Goal: Task Accomplishment & Management: Book appointment/travel/reservation

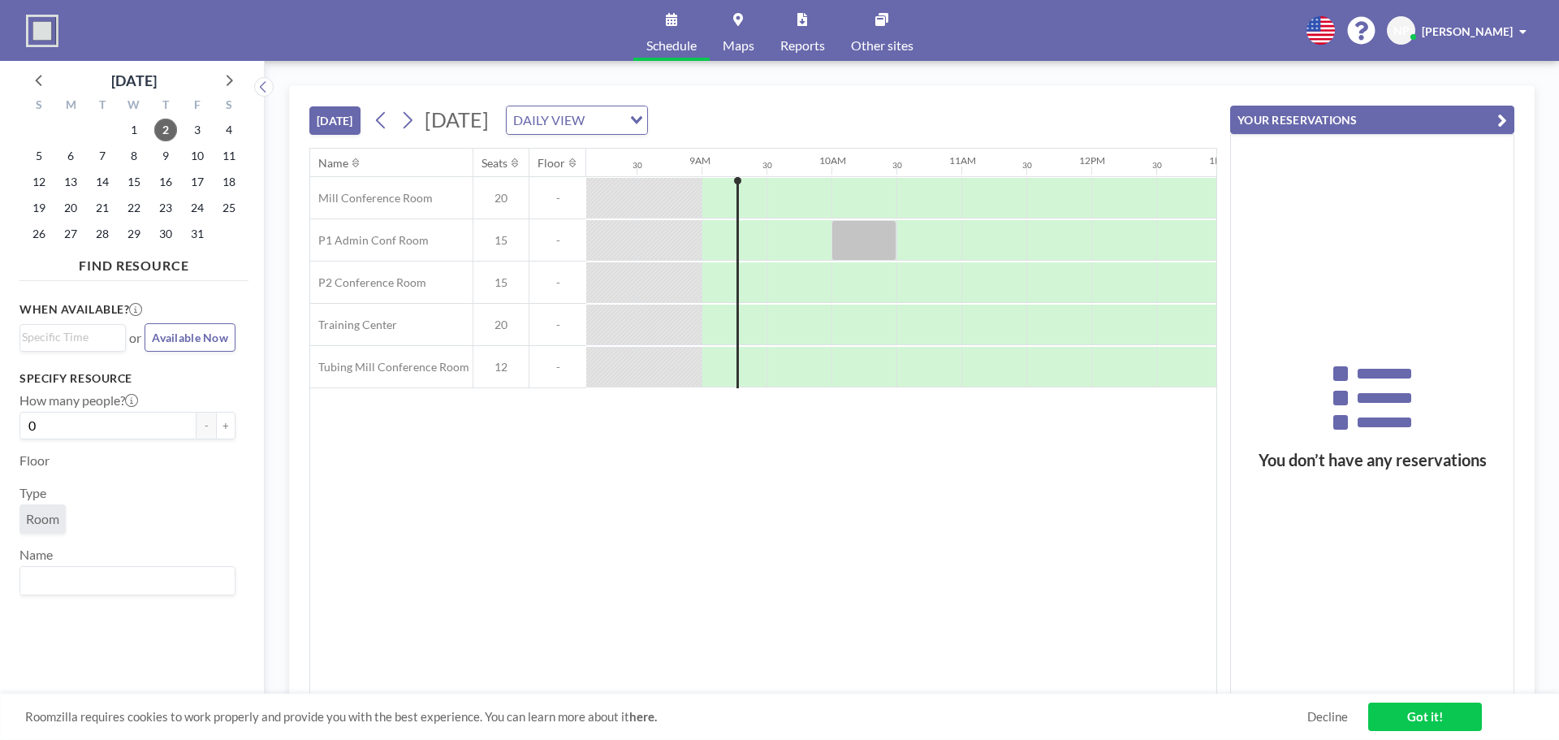
scroll to position [0, 1104]
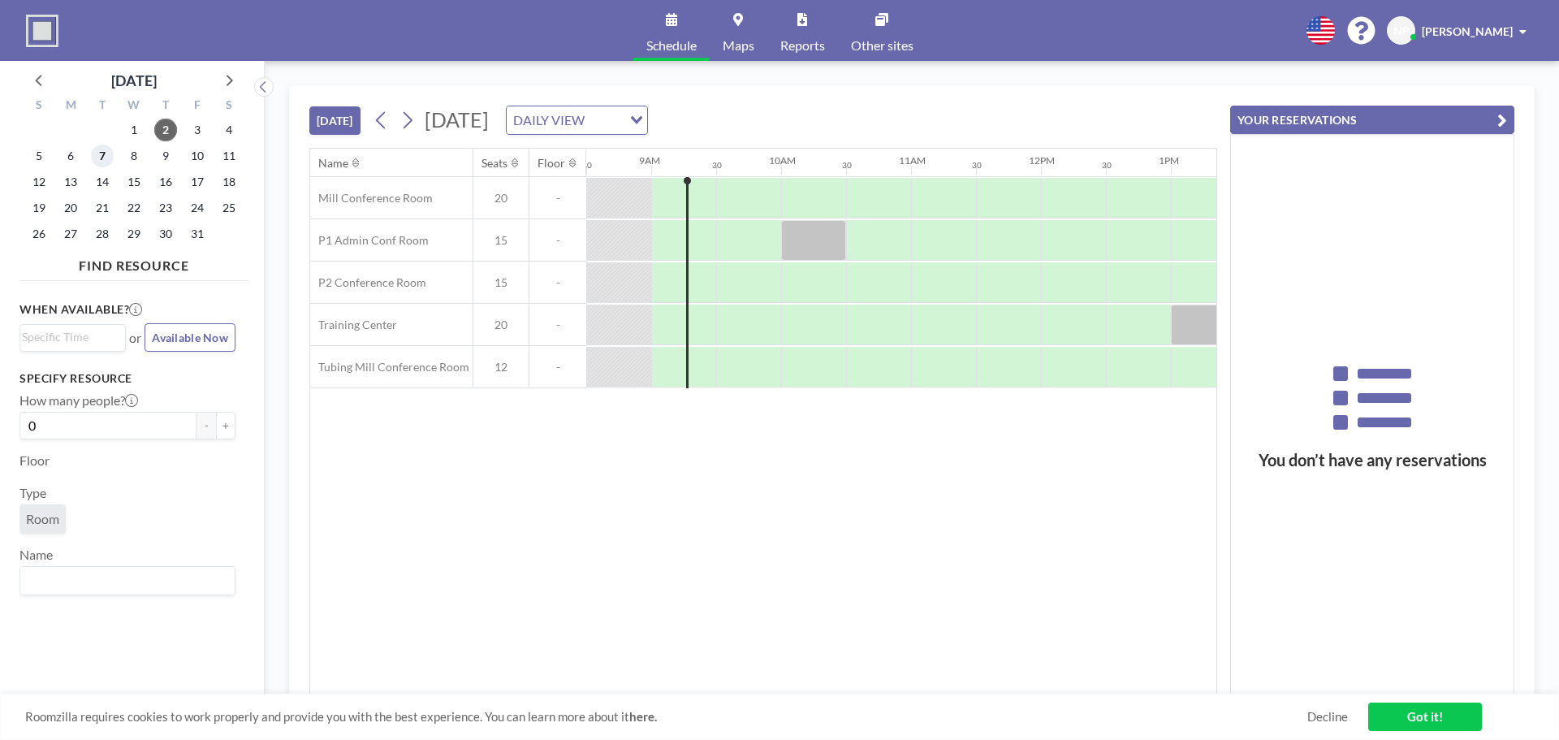
click at [101, 154] on span "7" at bounding box center [102, 156] width 23 height 23
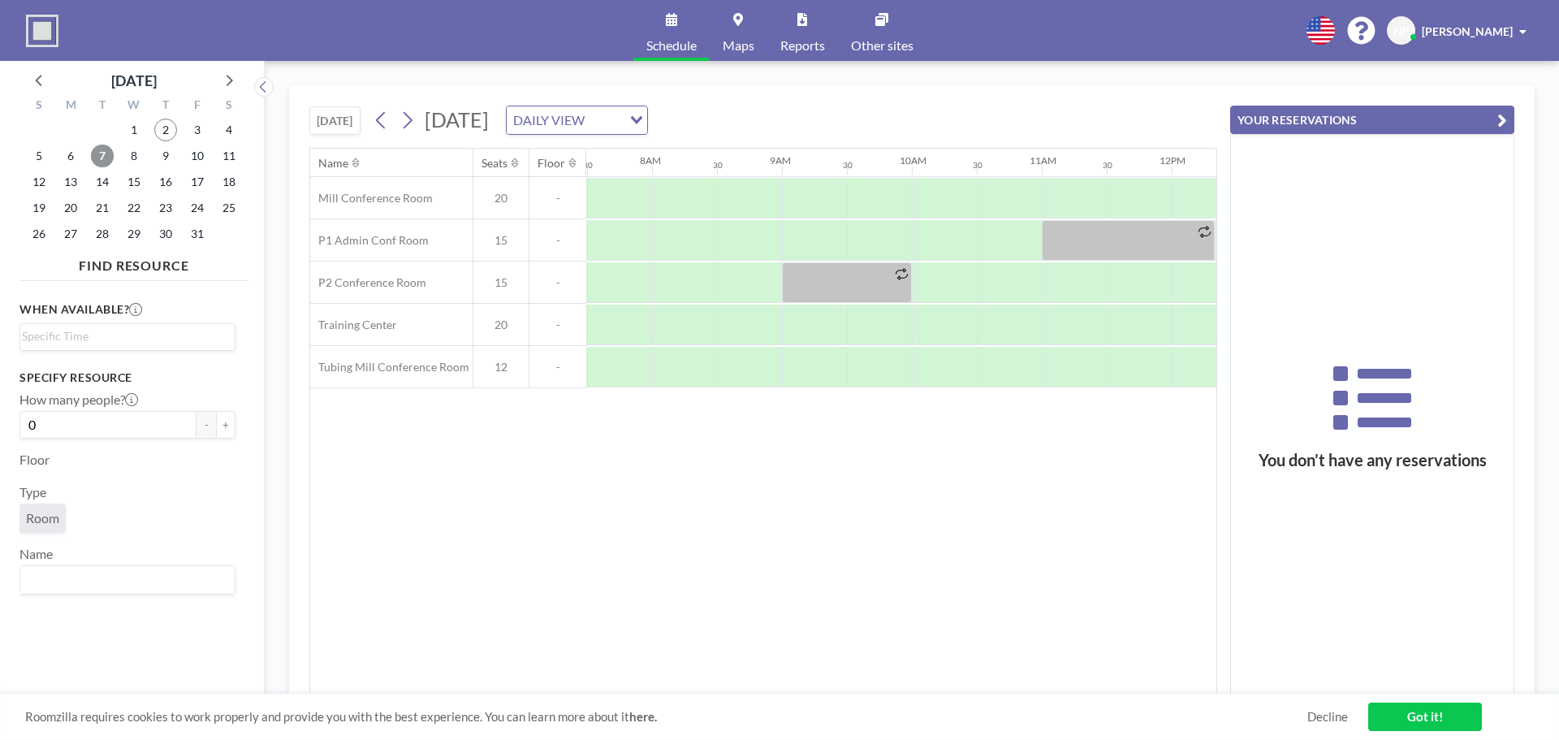
scroll to position [0, 974]
click at [216, 424] on button "+" at bounding box center [225, 425] width 19 height 28
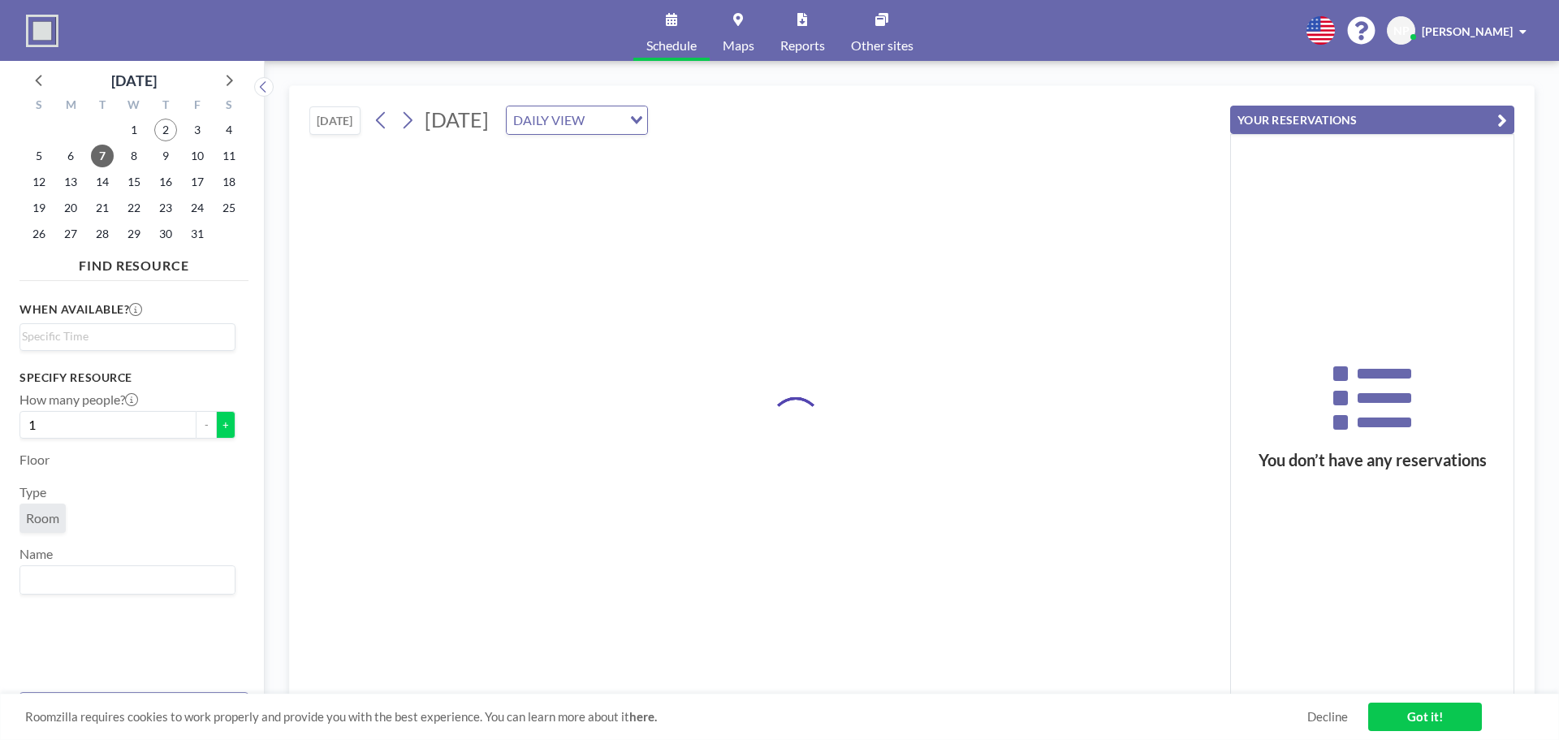
click at [216, 424] on button "+" at bounding box center [225, 425] width 19 height 28
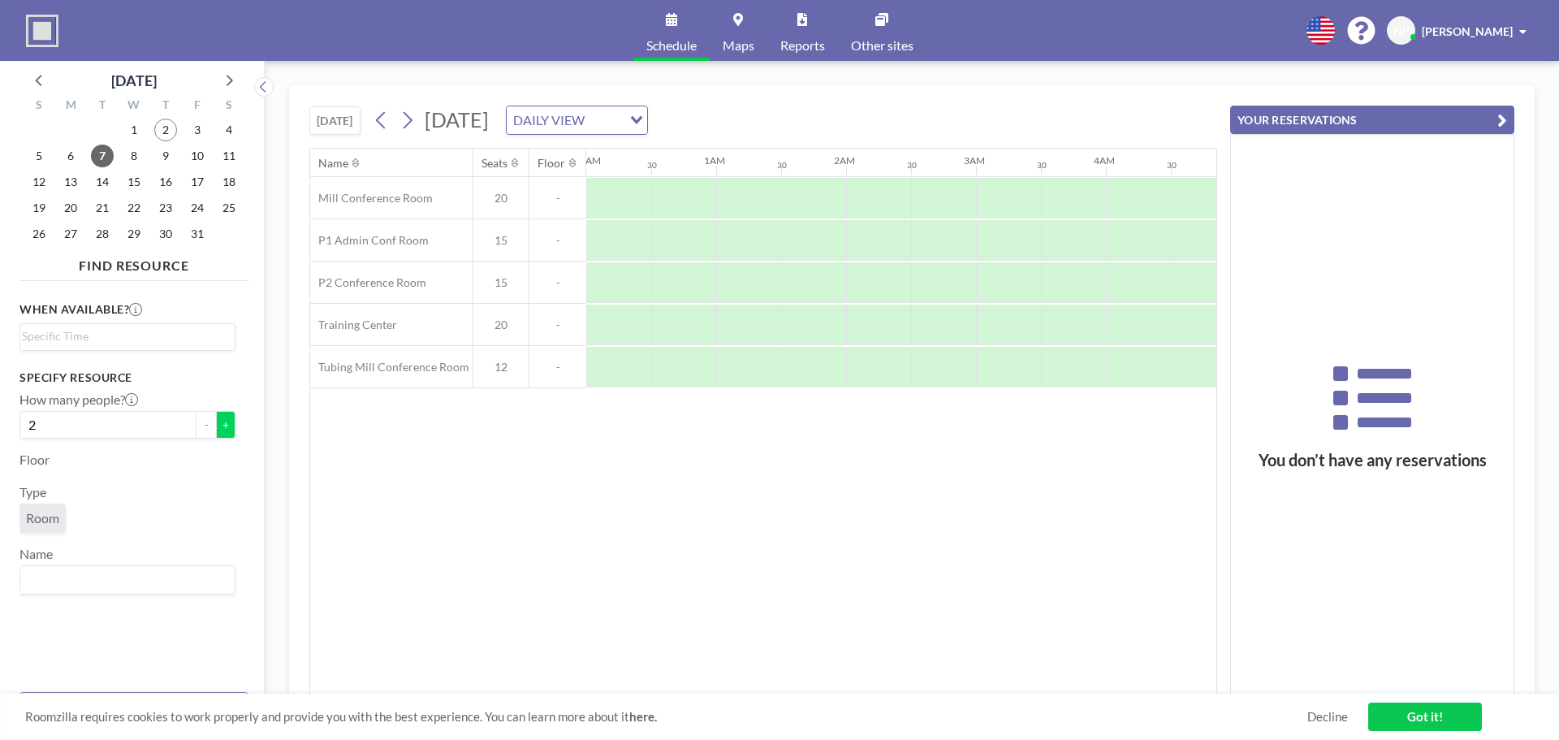
scroll to position [0, 0]
click at [216, 424] on button "+" at bounding box center [225, 425] width 19 height 28
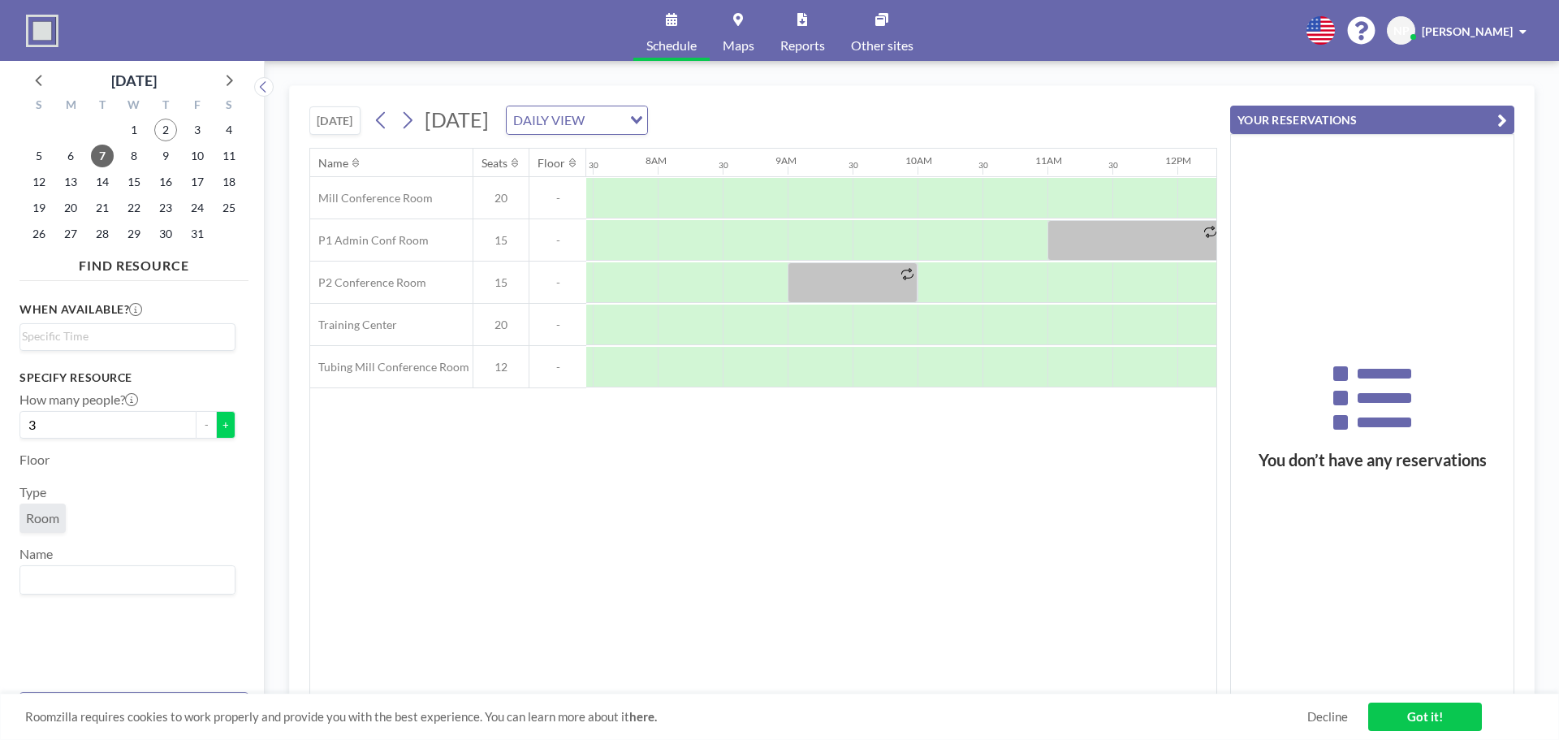
scroll to position [0, 974]
click at [216, 424] on button "+" at bounding box center [225, 425] width 19 height 28
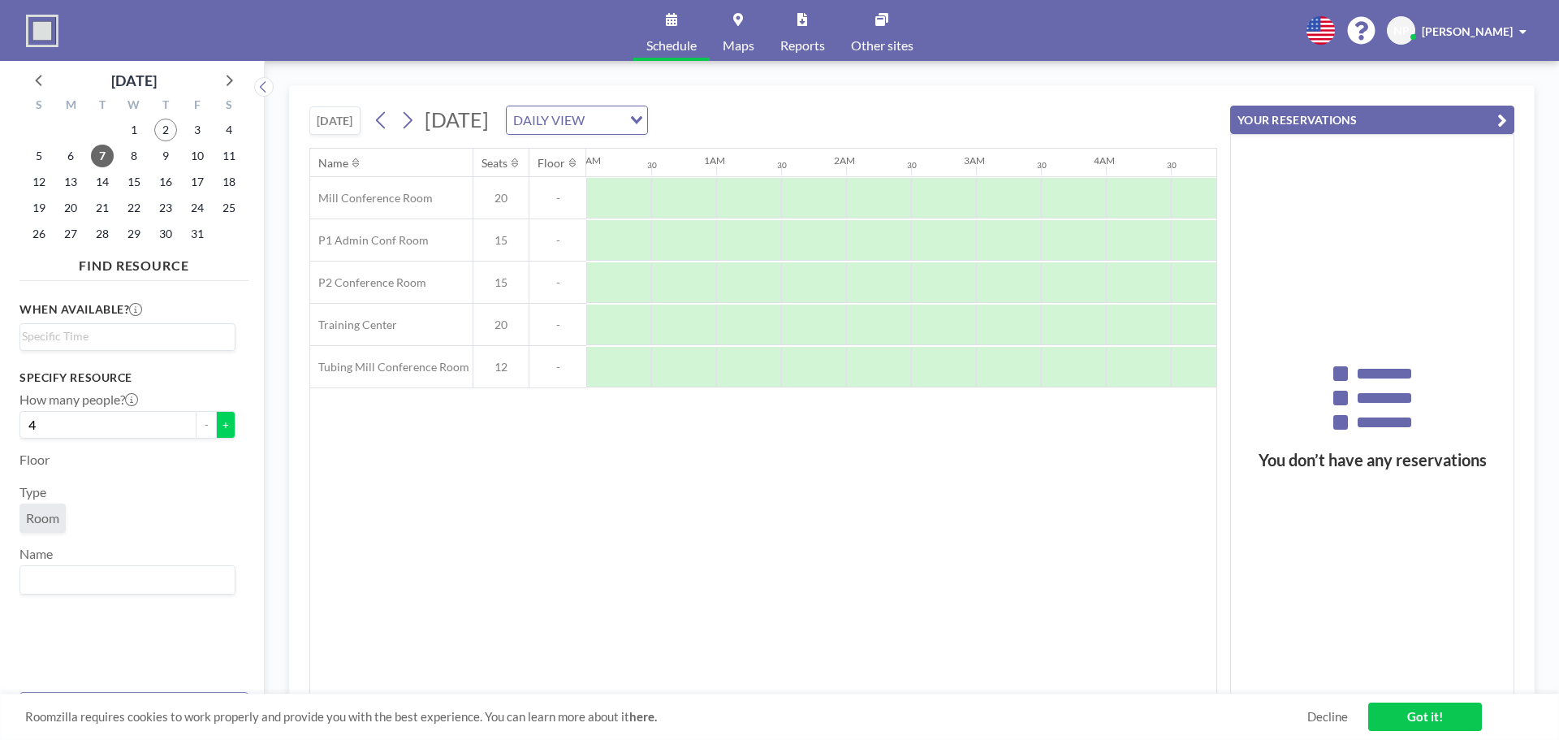
click at [216, 424] on button "+" at bounding box center [225, 425] width 19 height 28
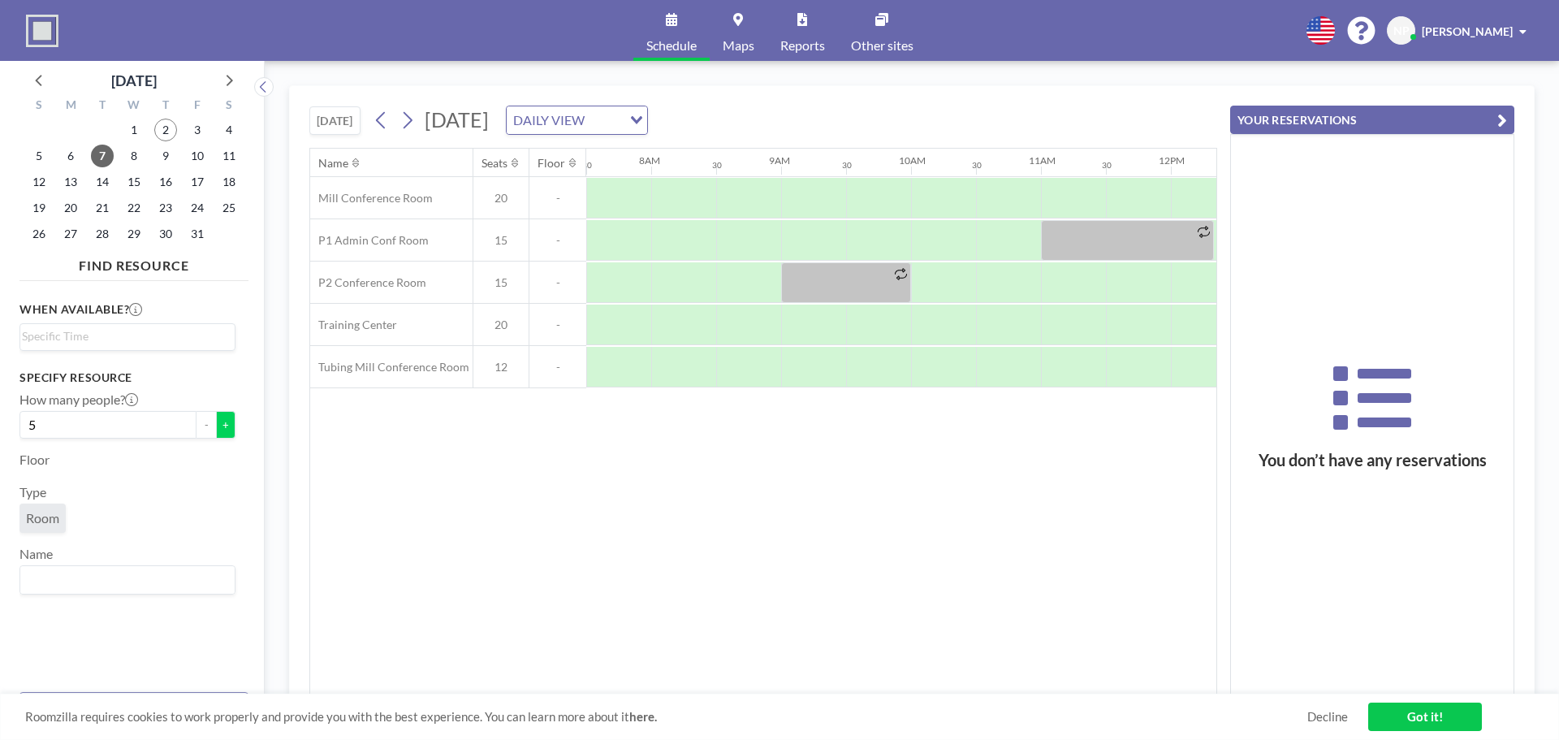
click at [216, 424] on button "+" at bounding box center [225, 425] width 19 height 28
type input "6"
click at [57, 581] on input "Search for option" at bounding box center [124, 579] width 204 height 21
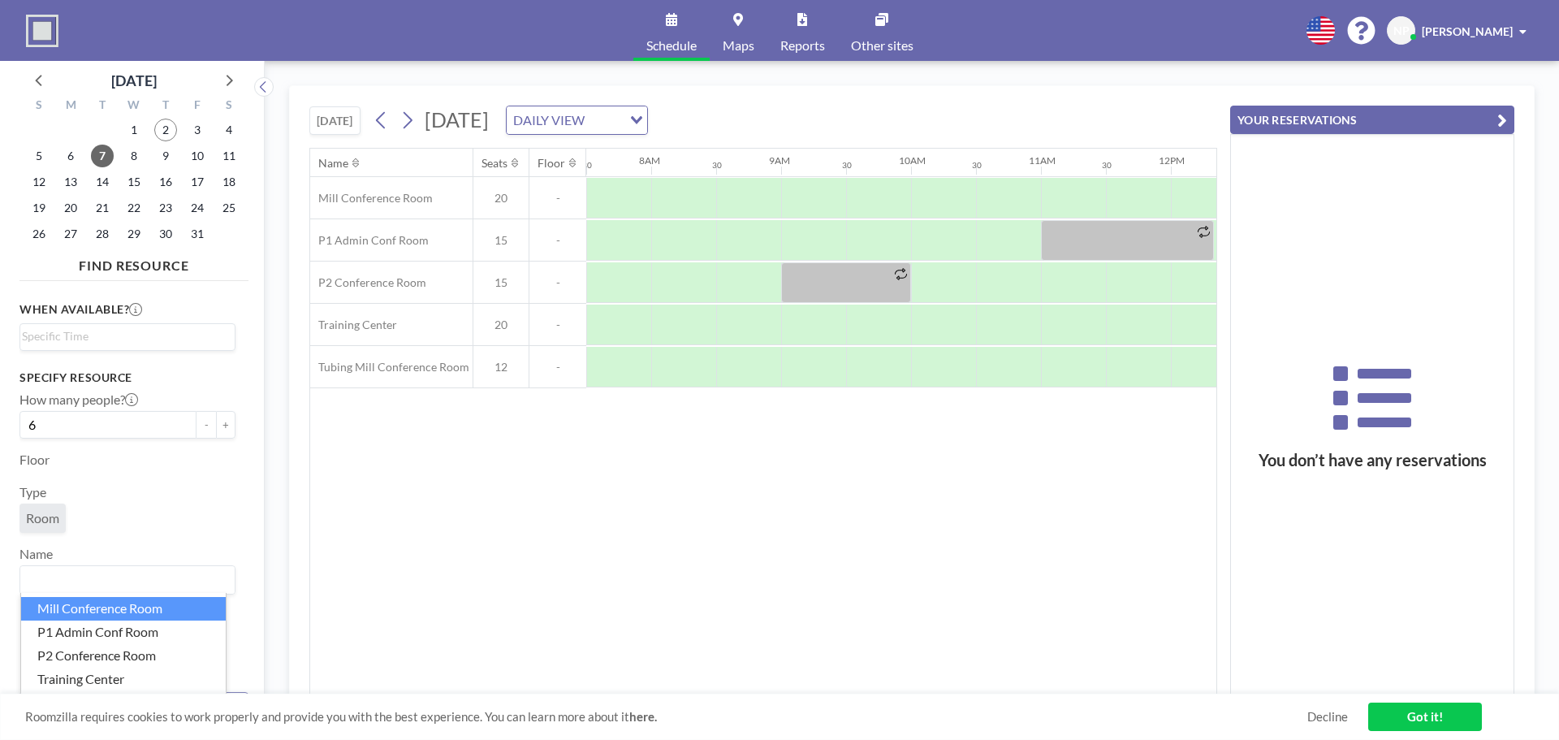
click at [227, 489] on div "When available? Loading... Specify resource How many people? 6 - + Floor Type R…" at bounding box center [133, 482] width 229 height 391
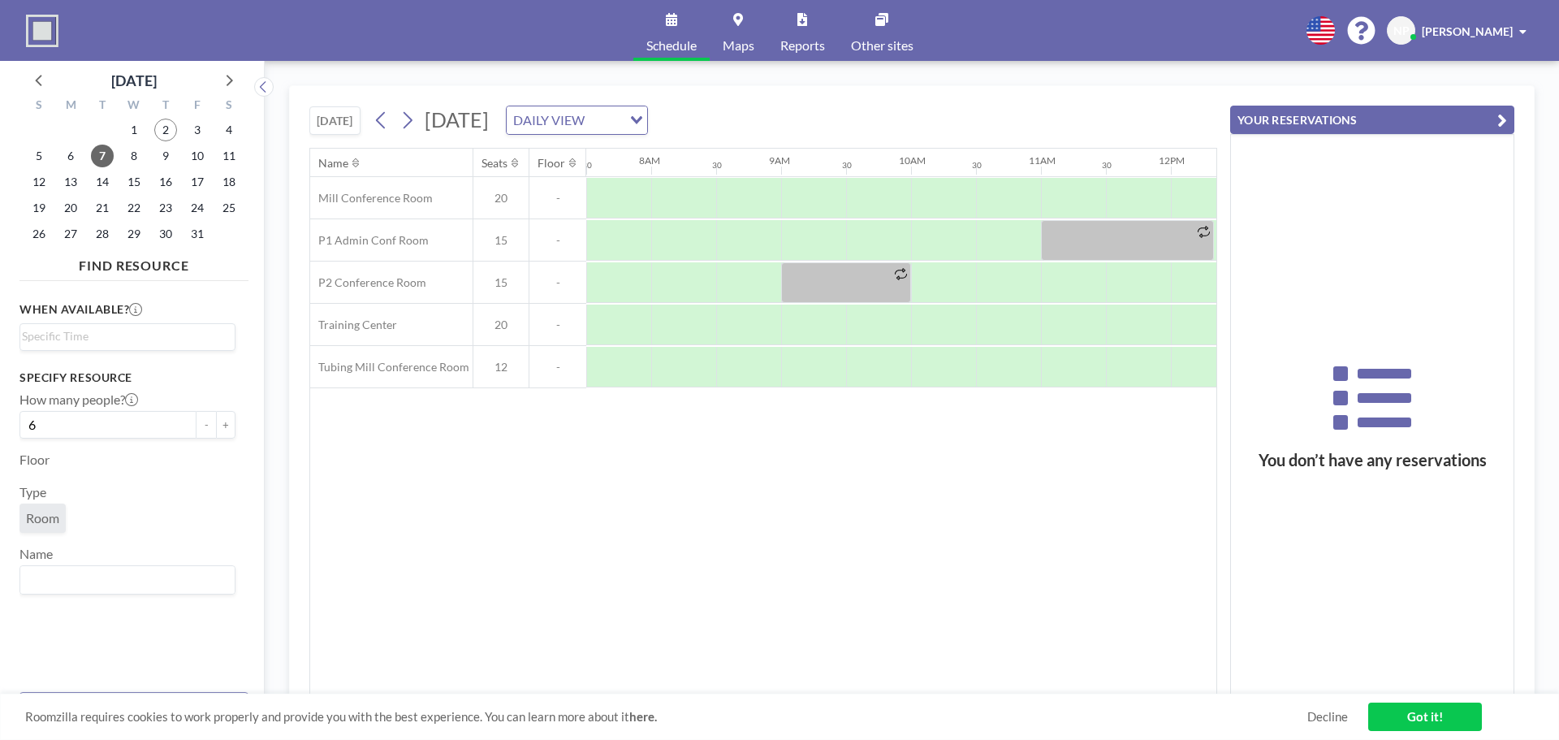
click at [598, 543] on div "Name Seats Floor 12AM 30 1AM 30 2AM 30 3AM 30 4AM 30 5AM 30 6AM 30 7AM 30 8AM 3…" at bounding box center [763, 422] width 906 height 546
click at [76, 339] on input "Search for option" at bounding box center [124, 336] width 204 height 19
click at [52, 415] on li "1:00 am" at bounding box center [127, 418] width 213 height 26
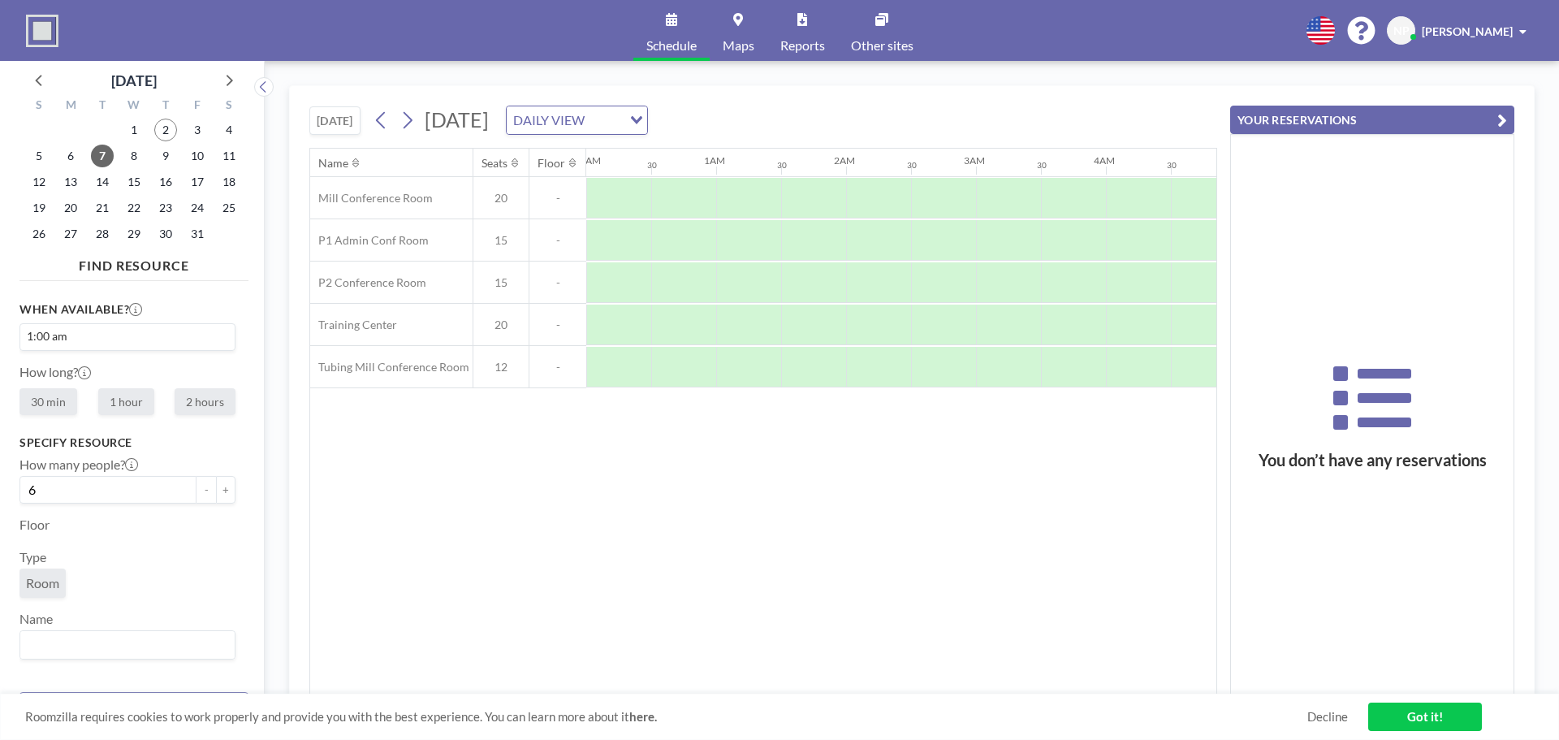
scroll to position [0, 65]
click at [131, 401] on label "1 hour" at bounding box center [126, 401] width 56 height 27
radio input "true"
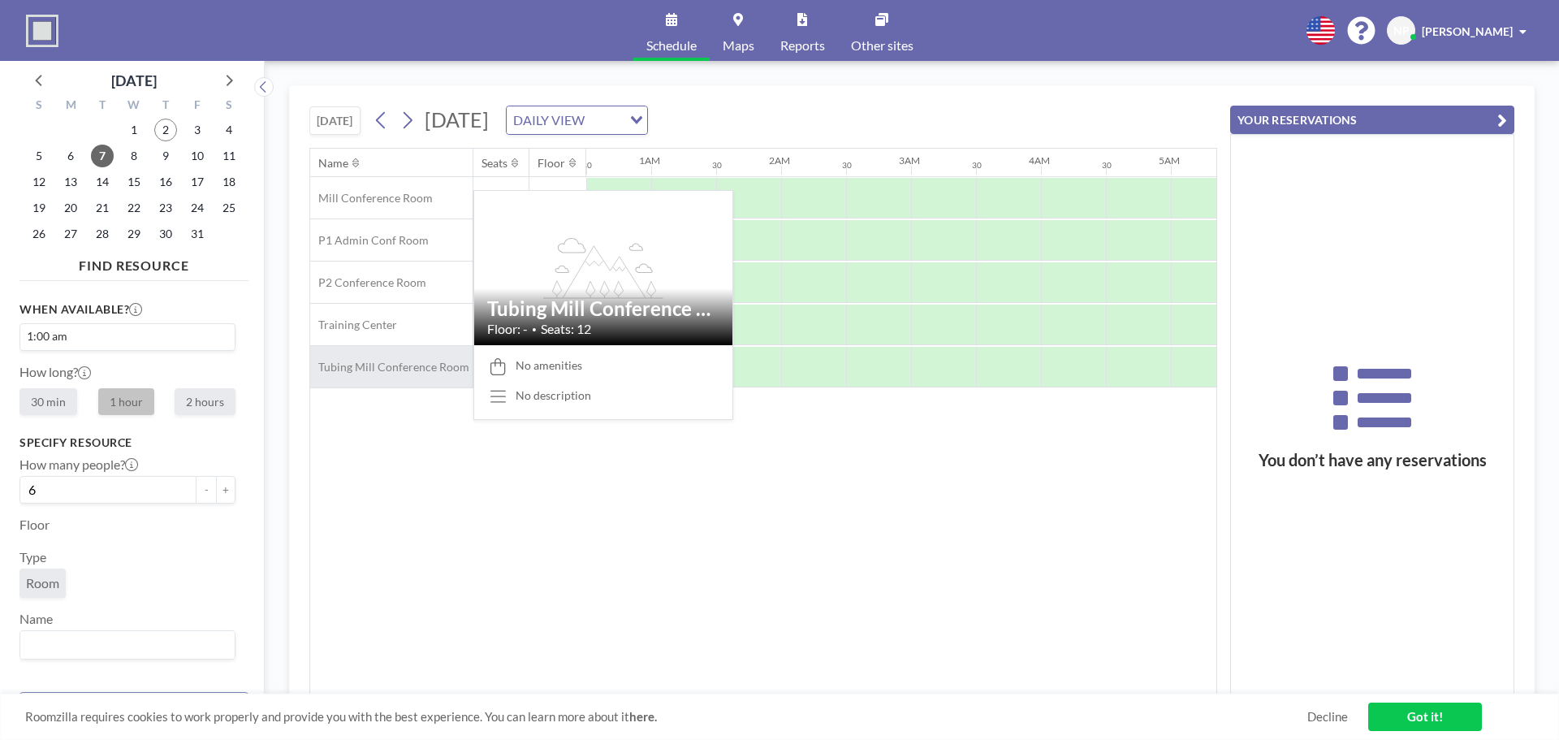
click at [365, 373] on span "Tubing Mill Conference Room" at bounding box center [389, 367] width 159 height 15
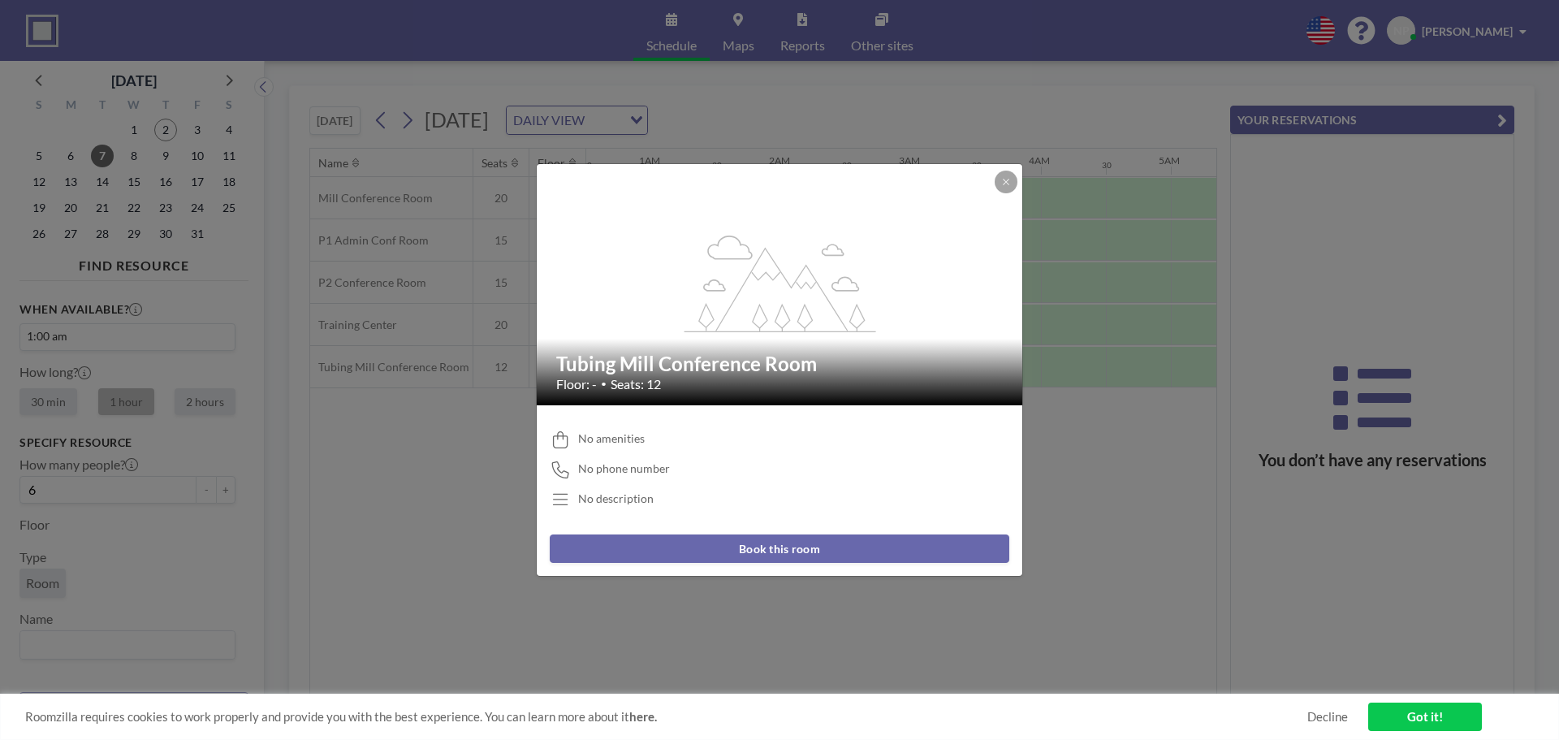
click at [45, 645] on div "flex-grow: 1.2; Tubing Mill Conference Room Floor: - • Seats: 12 No amenities N…" at bounding box center [779, 370] width 1559 height 740
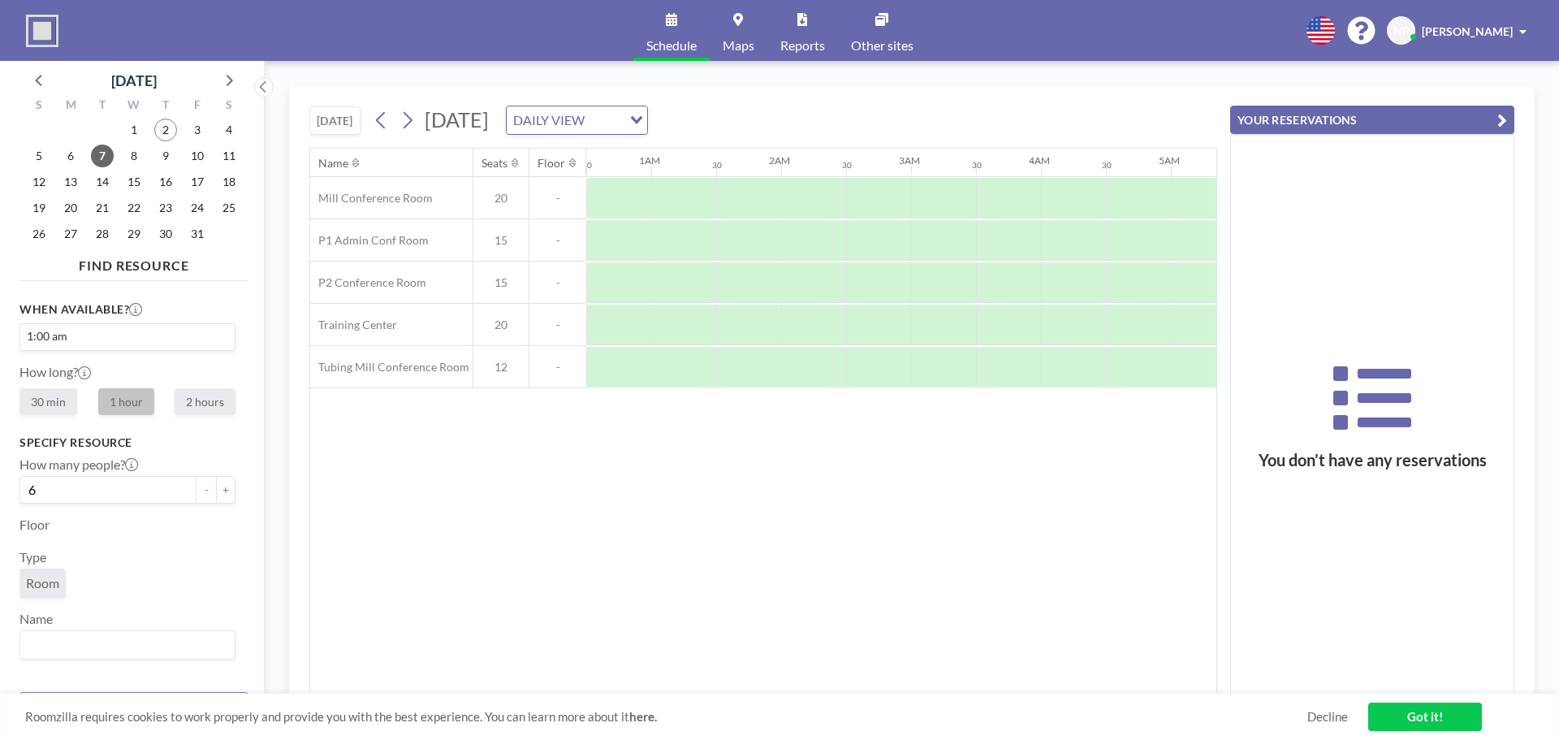
click at [45, 645] on input "Search for option" at bounding box center [124, 644] width 204 height 21
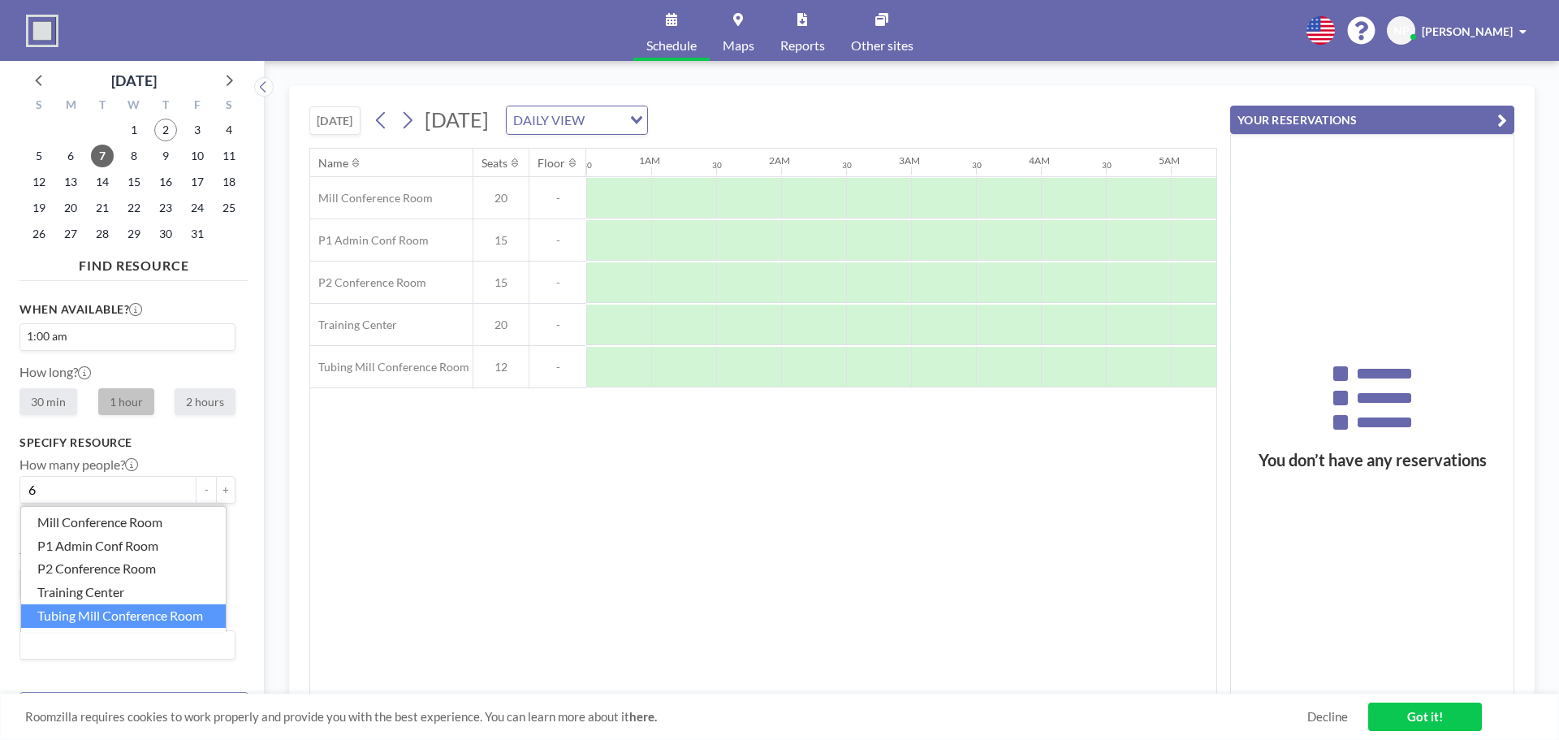
click at [112, 617] on li "Tubing Mill Conference Room" at bounding box center [123, 616] width 205 height 24
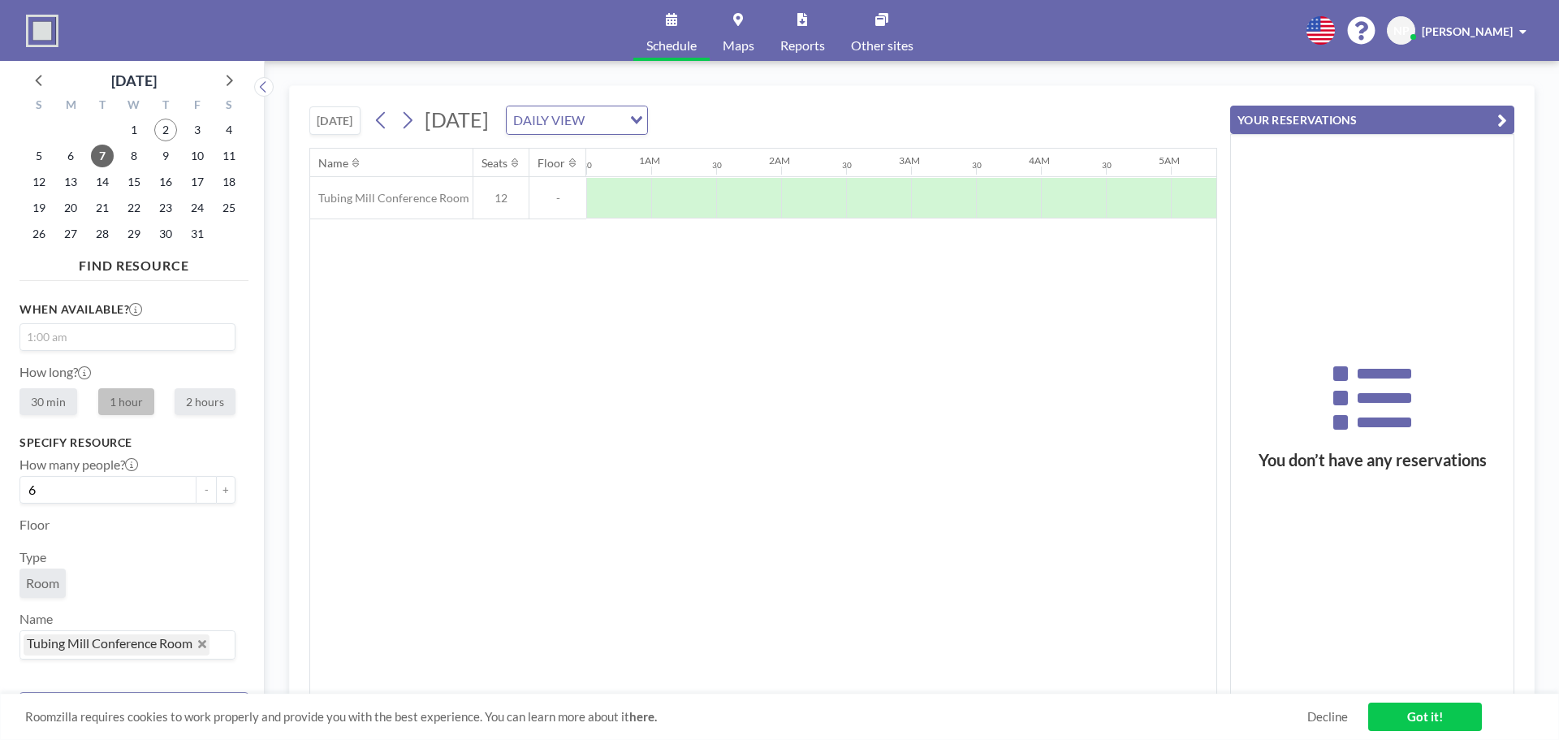
click at [131, 341] on input "Search for option" at bounding box center [124, 336] width 204 height 19
click at [71, 390] on li "10:00 am" at bounding box center [127, 388] width 213 height 26
click at [123, 406] on label "1 hour" at bounding box center [126, 401] width 56 height 27
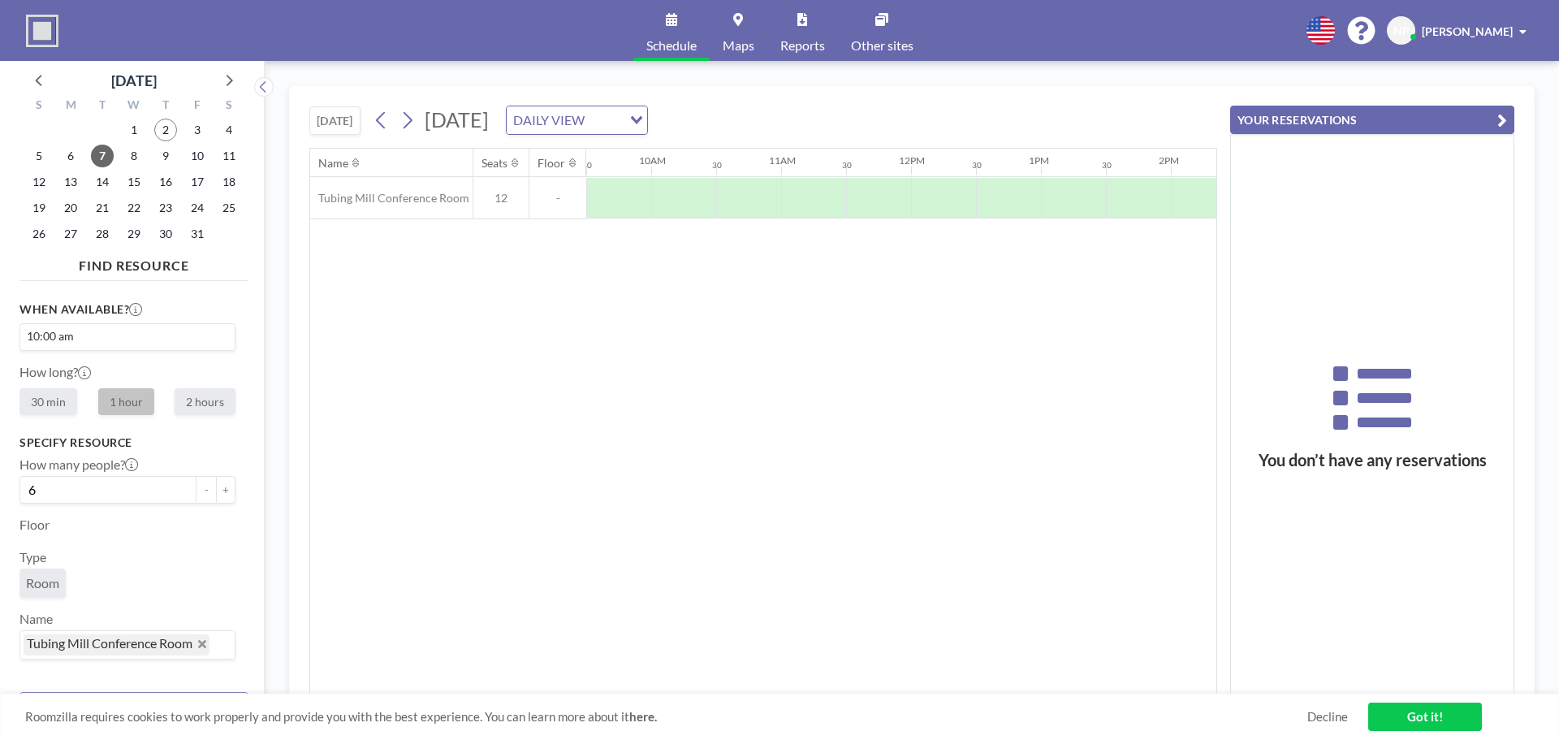
click at [1410, 712] on link "Got it!" at bounding box center [1425, 716] width 114 height 28
click at [93, 337] on input "Search for option" at bounding box center [152, 336] width 148 height 19
click at [304, 407] on div "[DATE] [DATE] DAILY VIEW Loading... Name Seats Floor 12AM 30 1AM 30 2AM 30 3AM …" at bounding box center [911, 400] width 1245 height 630
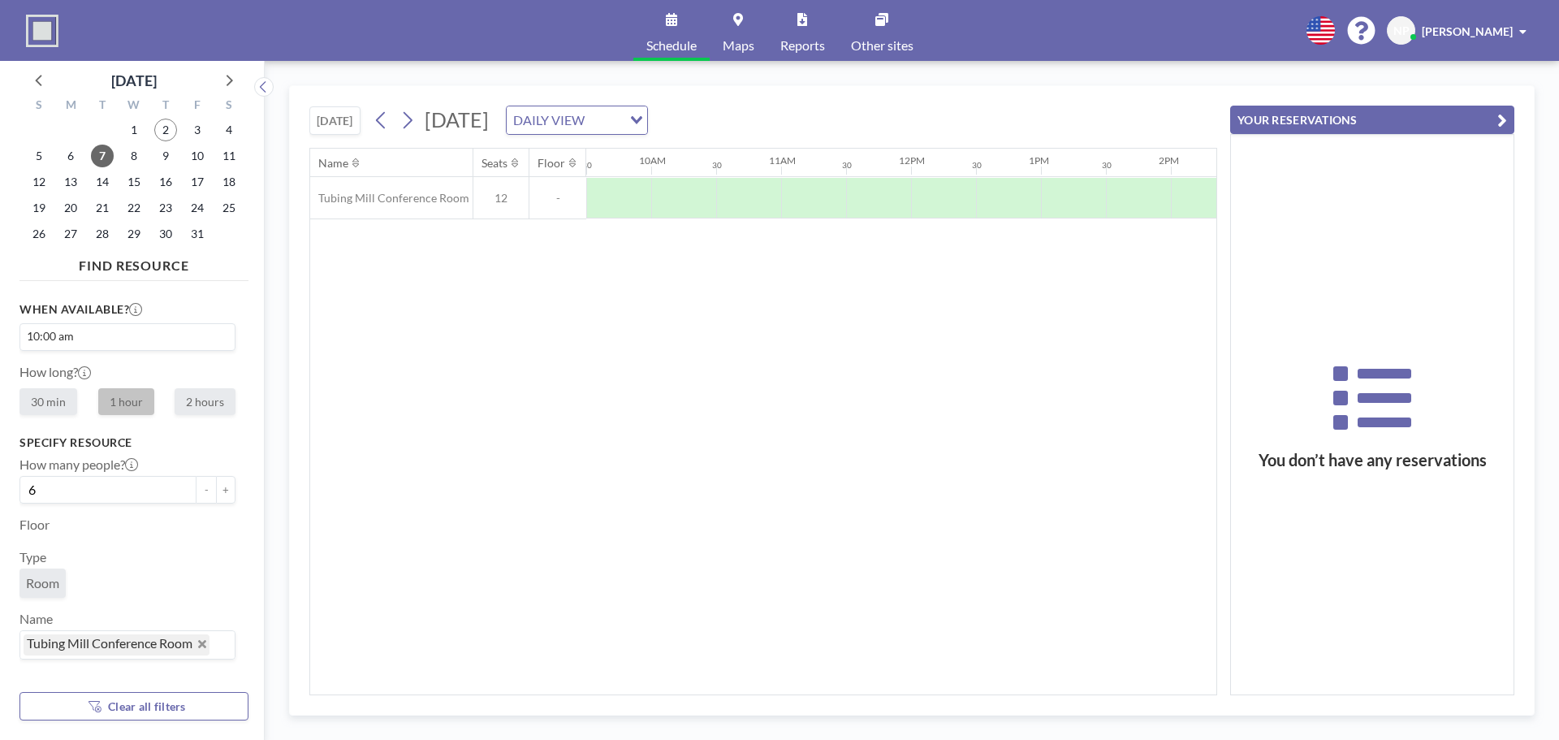
click at [54, 584] on span "Room" at bounding box center [42, 582] width 33 height 15
drag, startPoint x: 326, startPoint y: 486, endPoint x: 420, endPoint y: 416, distance: 117.7
click at [326, 485] on div "Name Seats Floor 12AM 30 1AM 30 2AM 30 3AM 30 4AM 30 5AM 30 6AM 30 7AM 30 8AM 3…" at bounding box center [763, 422] width 906 height 546
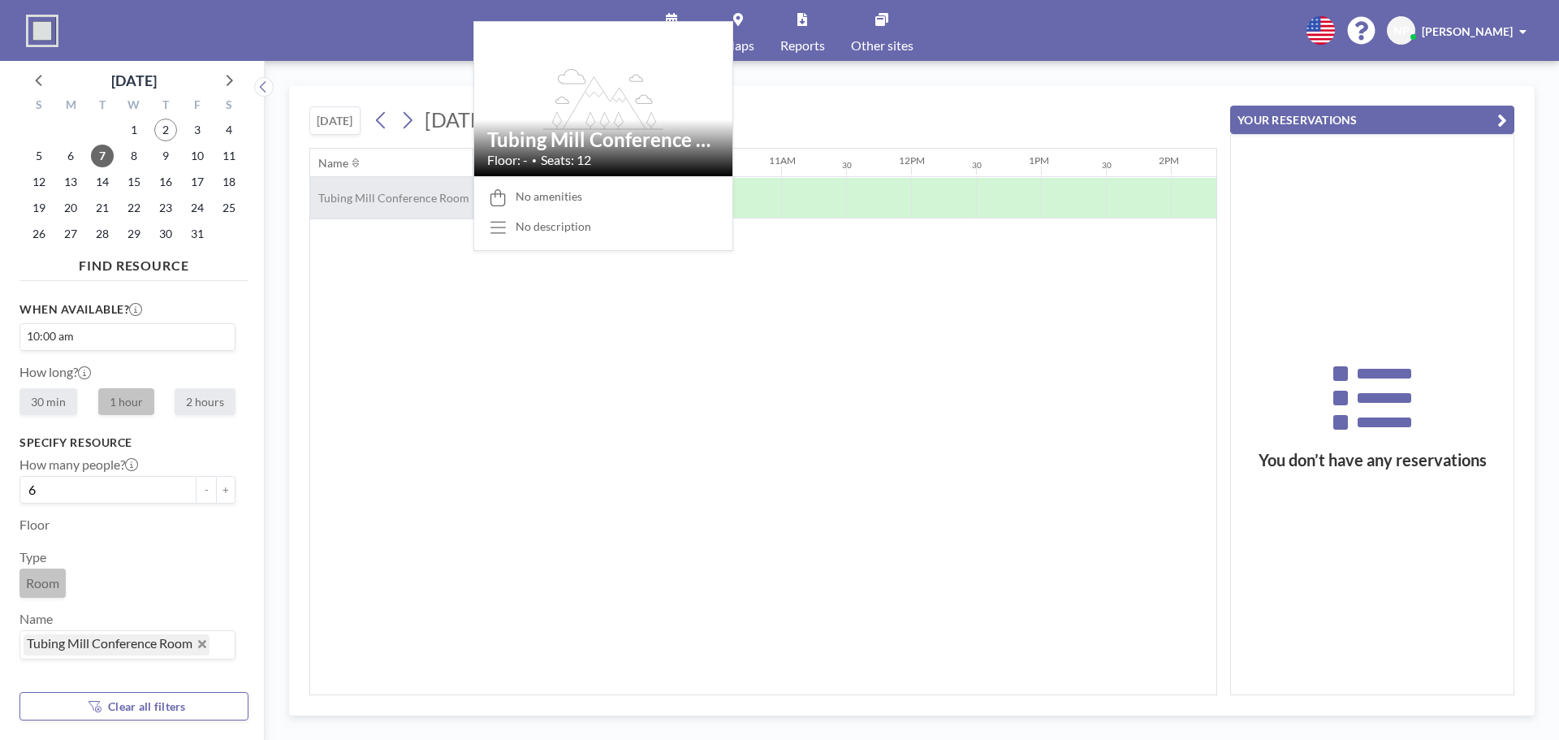
click at [371, 199] on span "Tubing Mill Conference Room" at bounding box center [389, 198] width 159 height 15
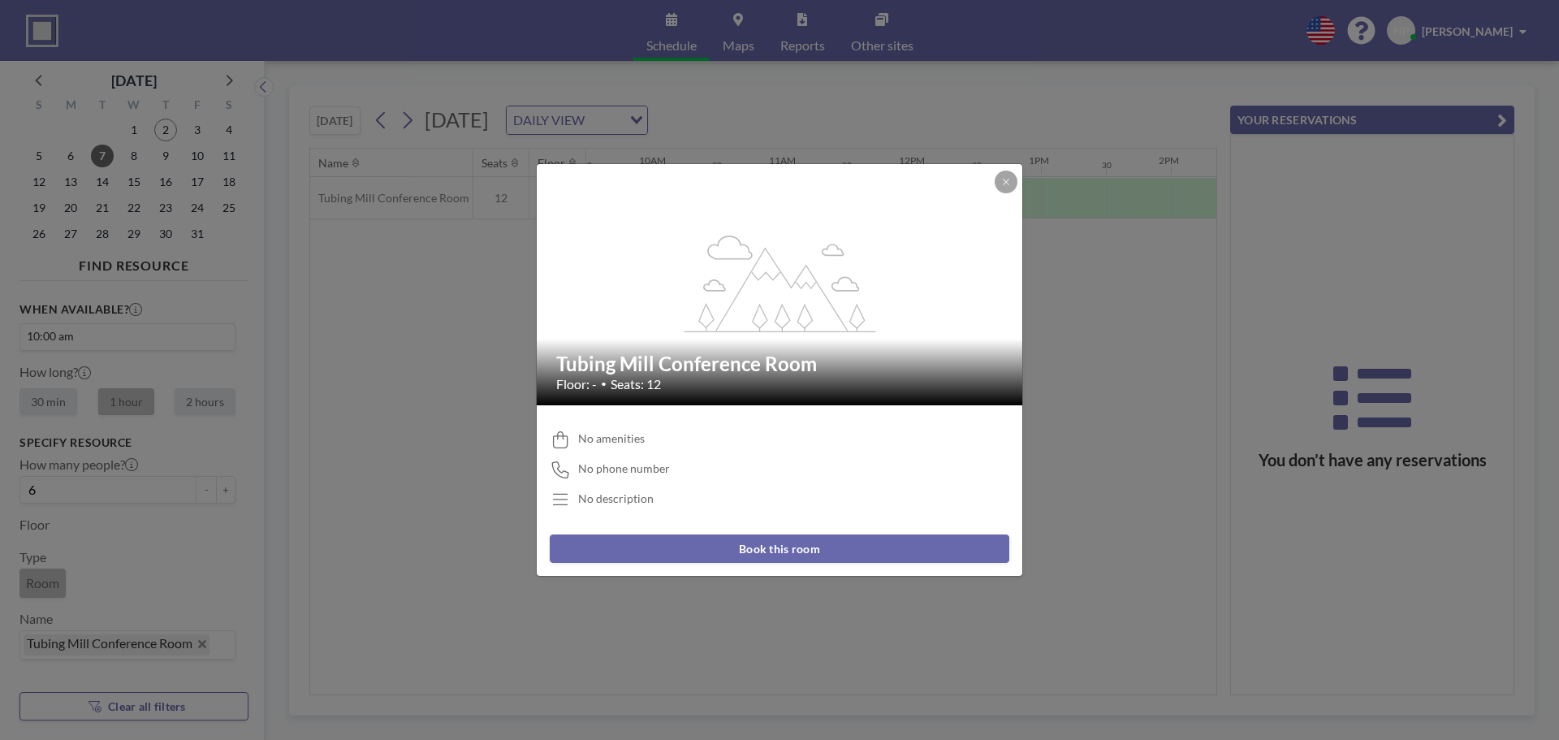
click at [763, 547] on button "Book this room" at bounding box center [780, 548] width 460 height 28
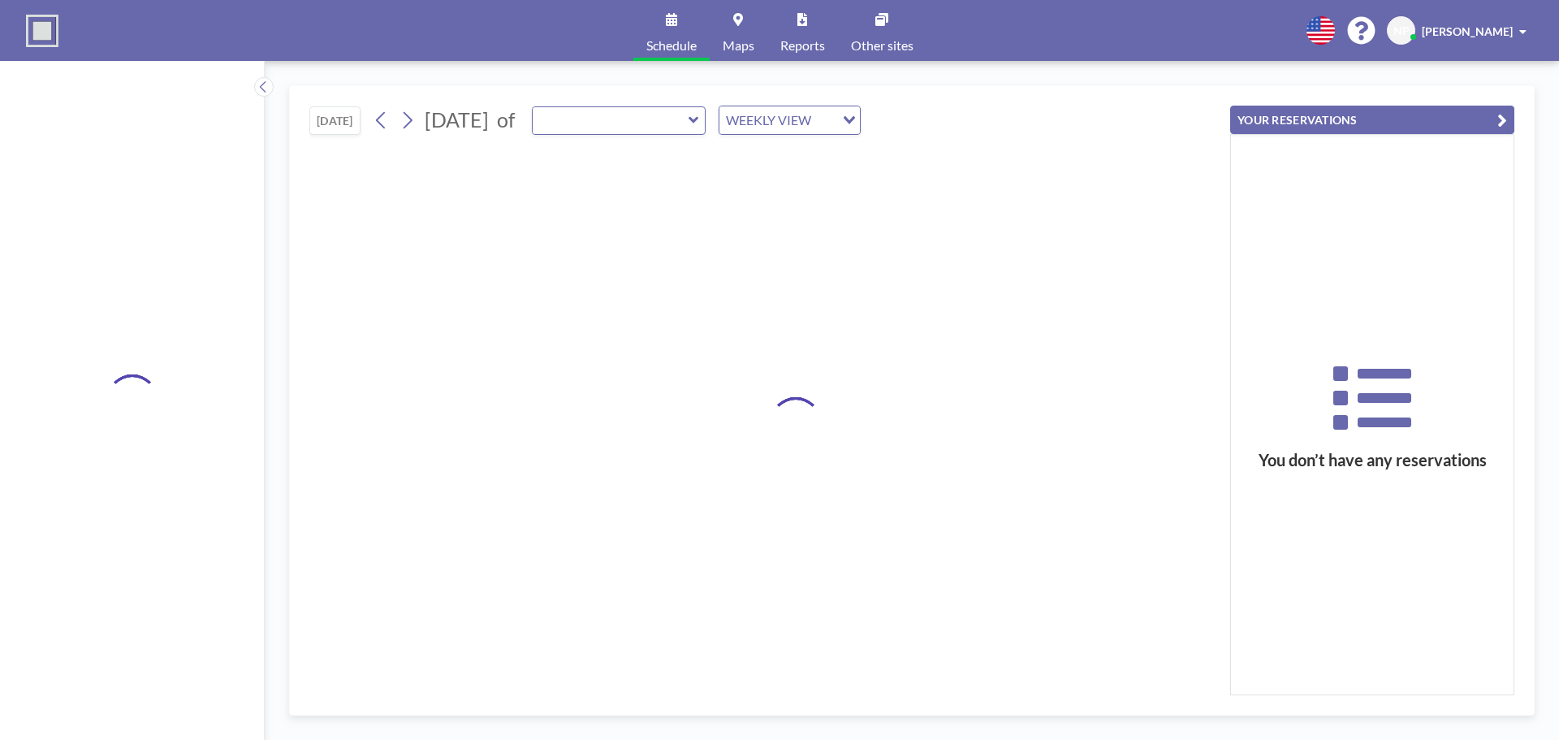
type input "Tubing Mill Conference Room"
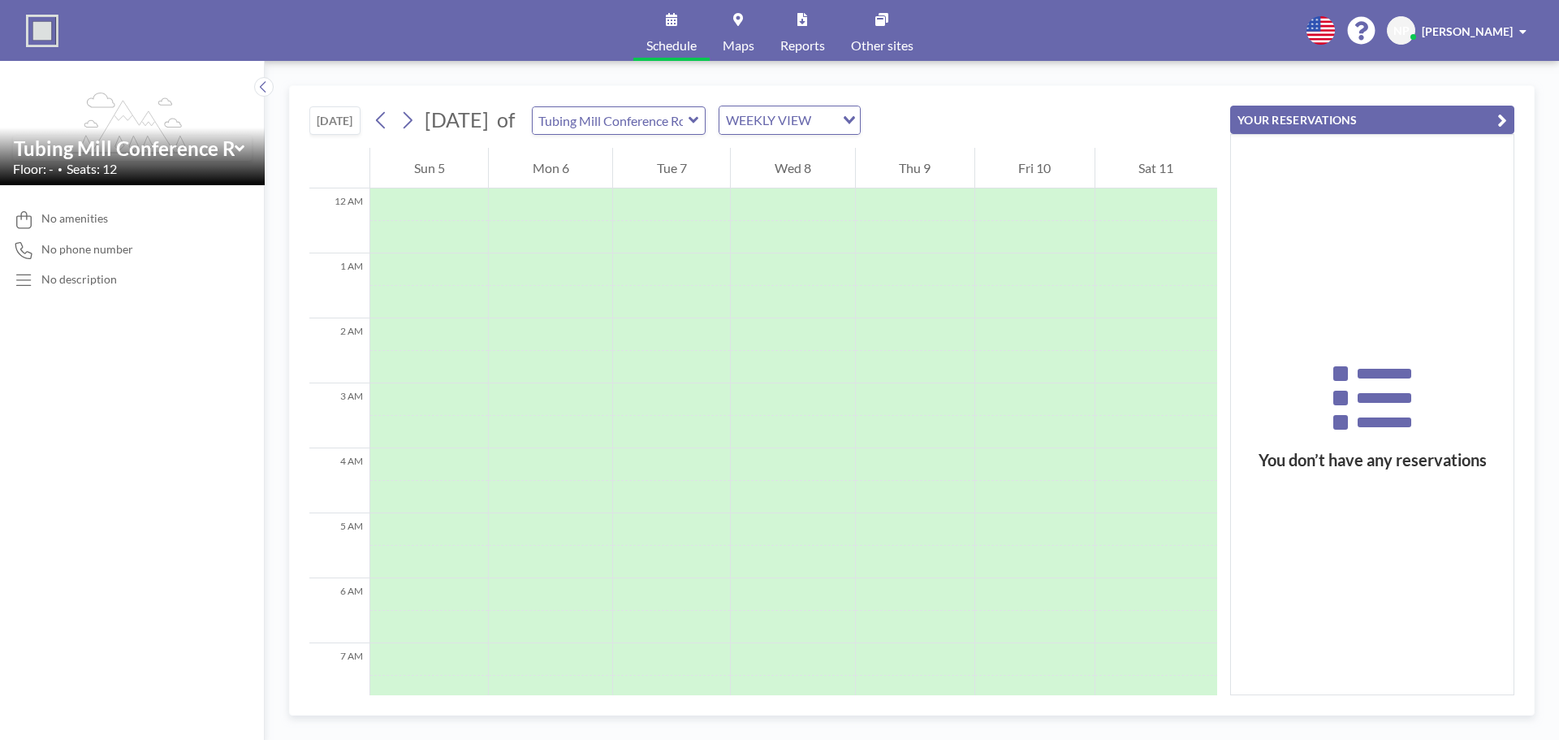
click at [660, 169] on div "Tue 7" at bounding box center [671, 168] width 117 height 41
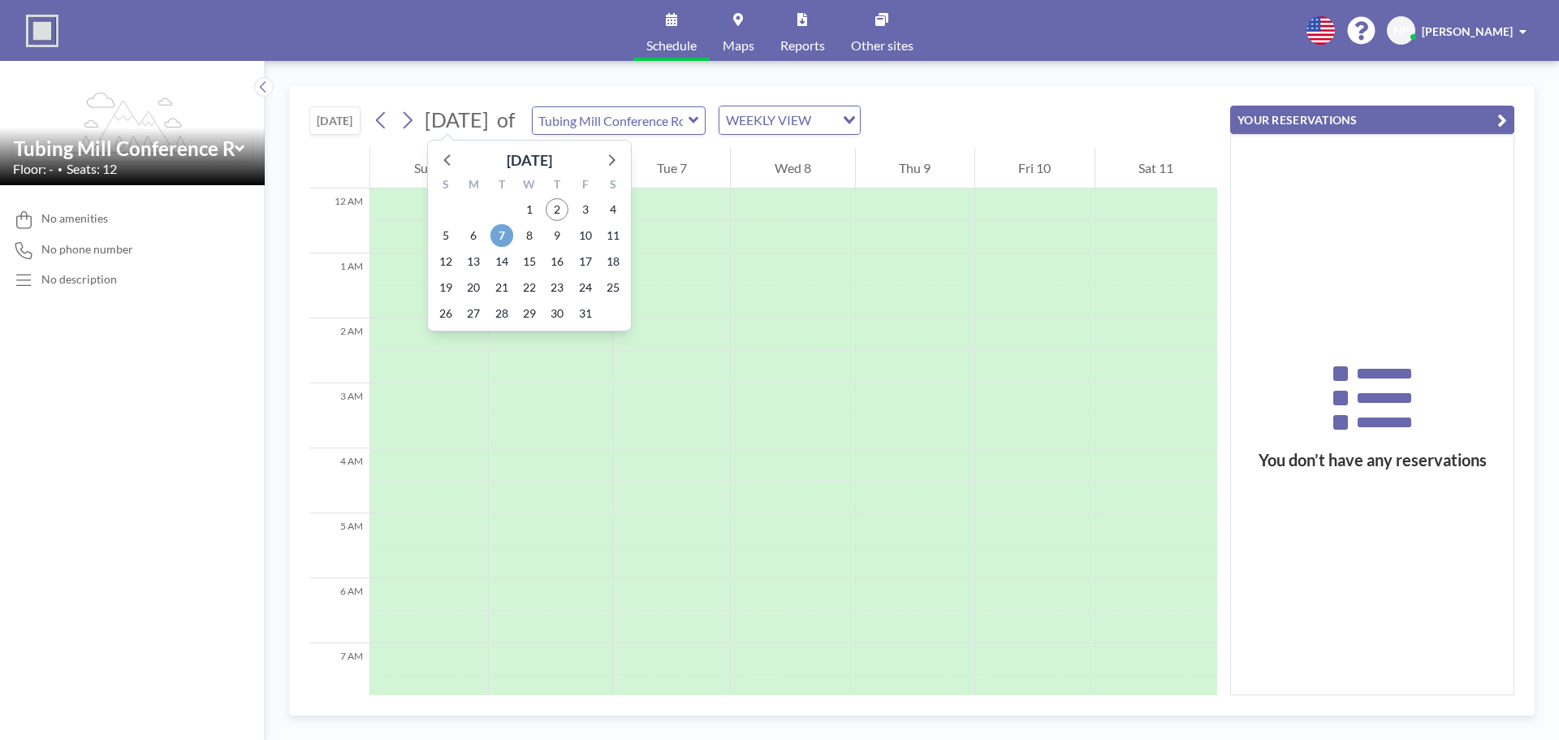
click at [498, 236] on span "7" at bounding box center [501, 235] width 23 height 23
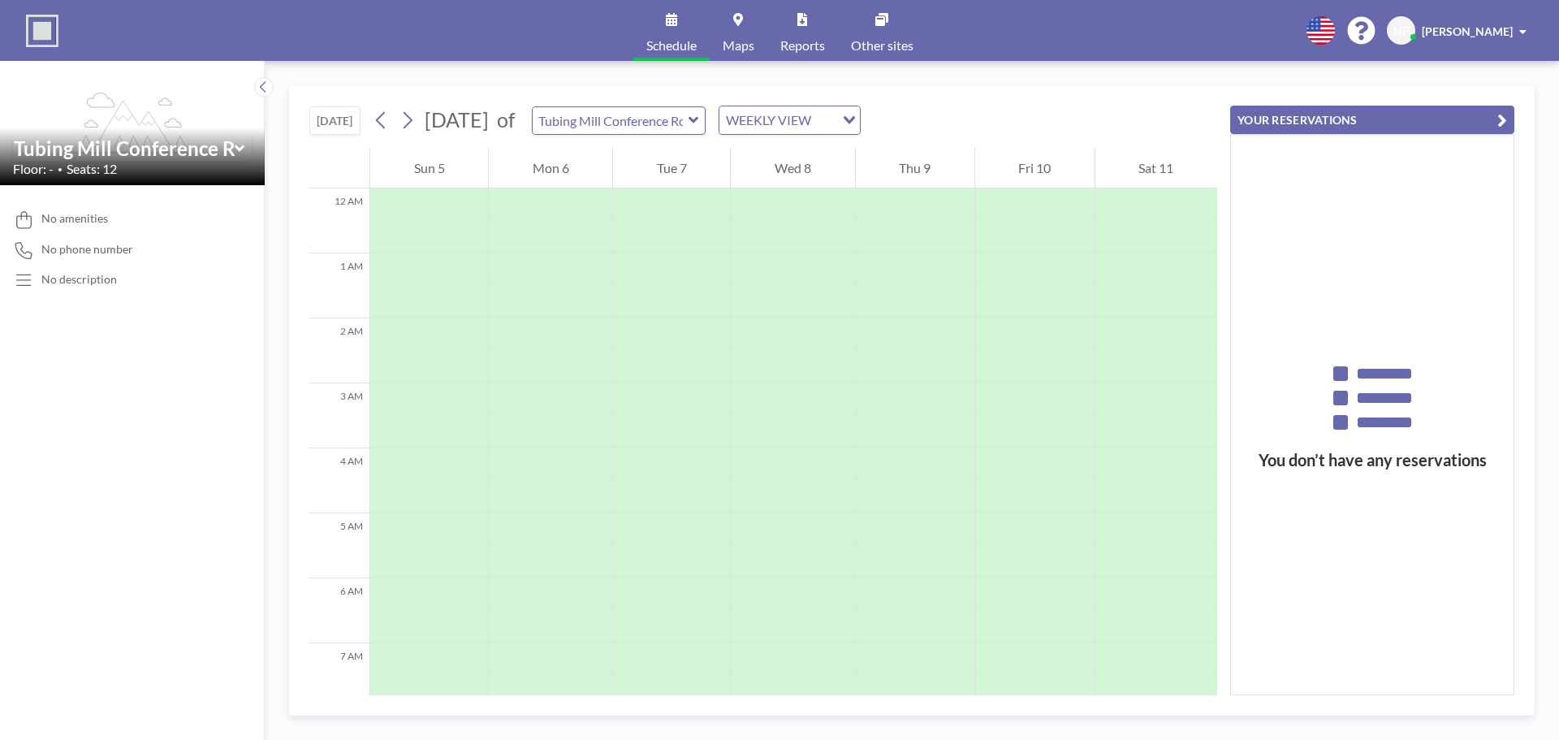
click at [1518, 26] on div "[PERSON_NAME]" at bounding box center [1474, 31] width 105 height 16
click at [1223, 62] on div "[DATE] [DATE] of Tubing Mill Conference Room WEEKLY VIEW Loading... 12 AM 1 AM …" at bounding box center [912, 400] width 1294 height 679
click at [38, 28] on img at bounding box center [42, 31] width 32 height 32
click at [1282, 121] on button "YOUR RESERVATIONS" at bounding box center [1372, 120] width 284 height 28
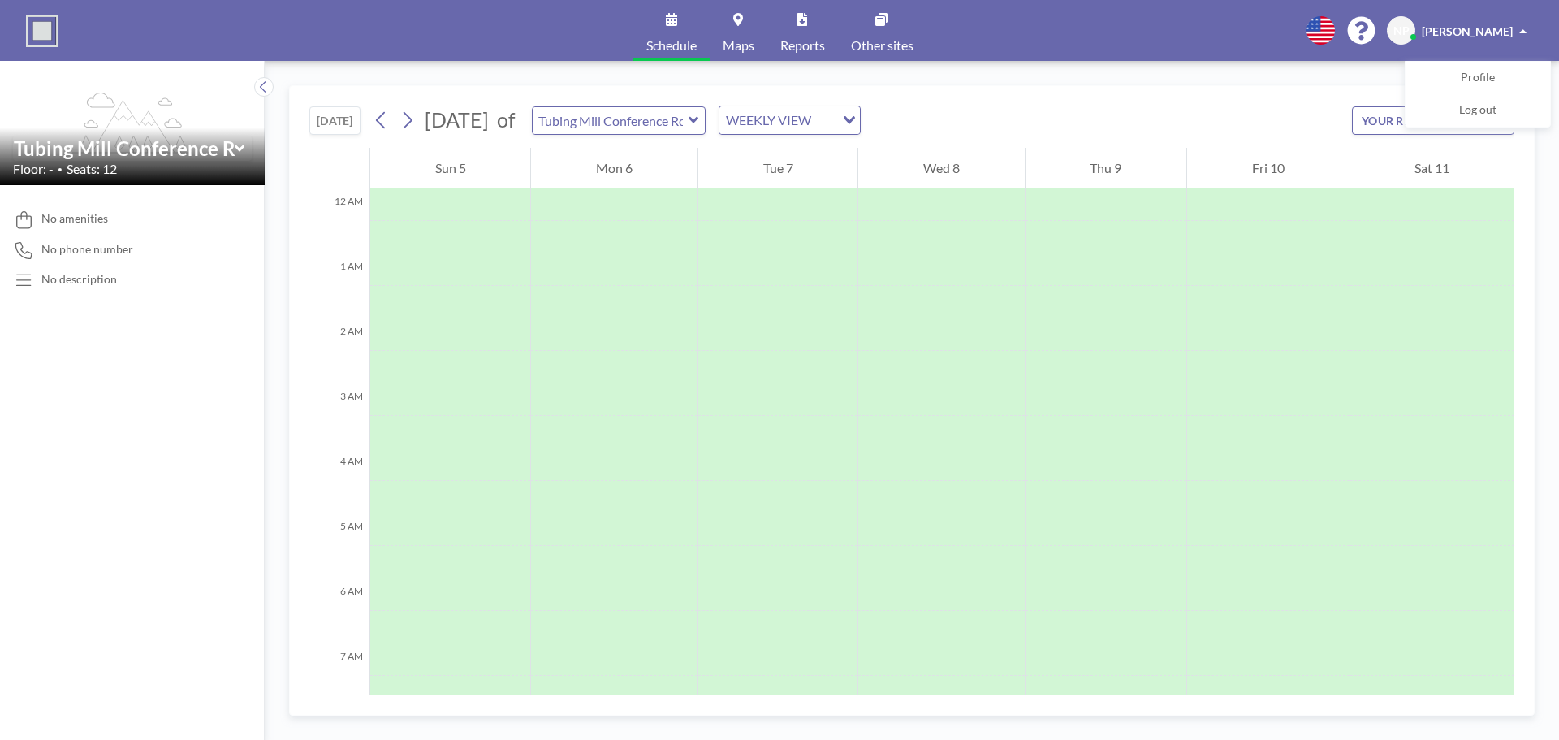
click at [1164, 54] on div "Schedule Maps Reports Other sites English Polski 日本語 Española NP [PERSON_NAME] …" at bounding box center [779, 30] width 1559 height 61
click at [262, 85] on icon at bounding box center [263, 86] width 6 height 11
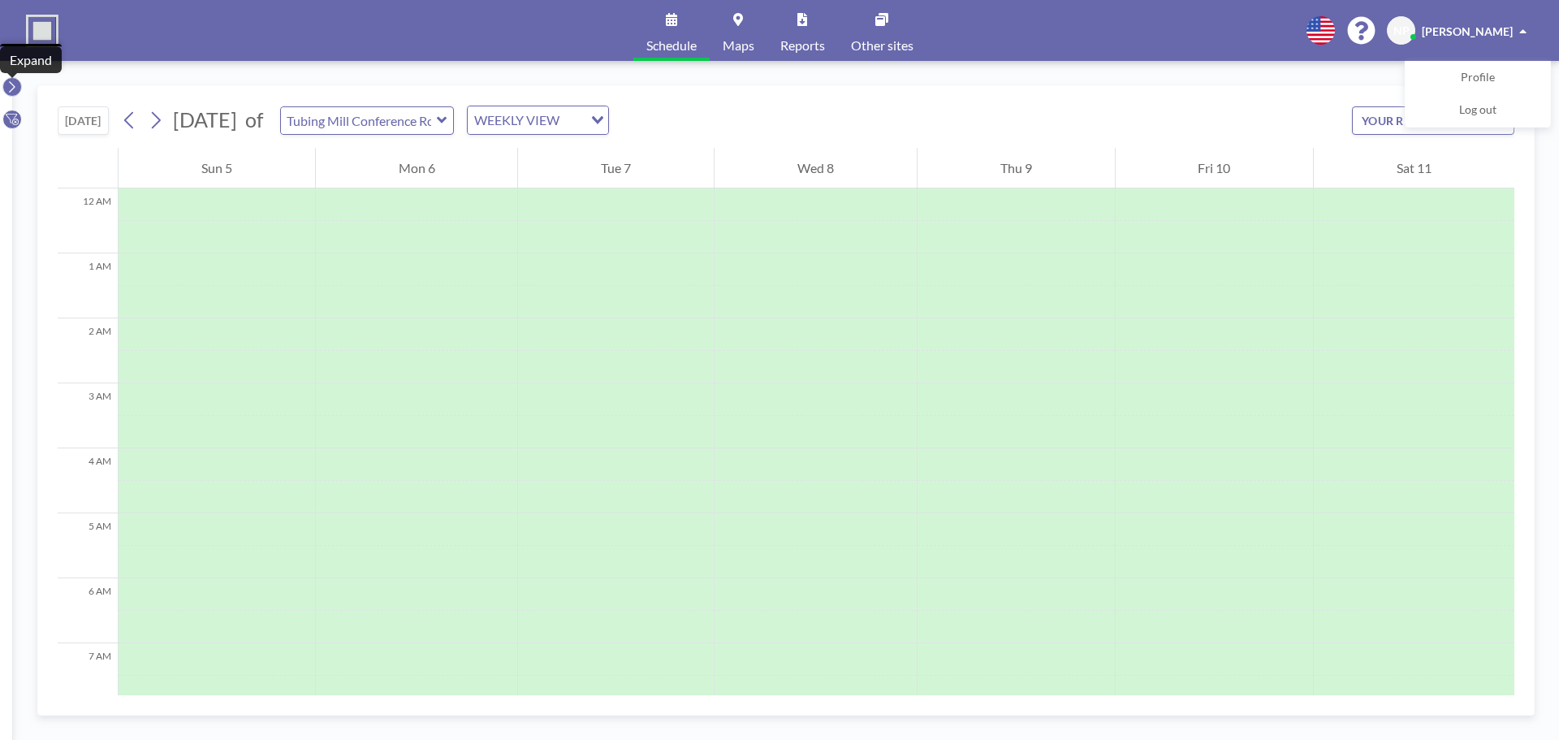
click at [7, 87] on icon at bounding box center [11, 87] width 11 height 16
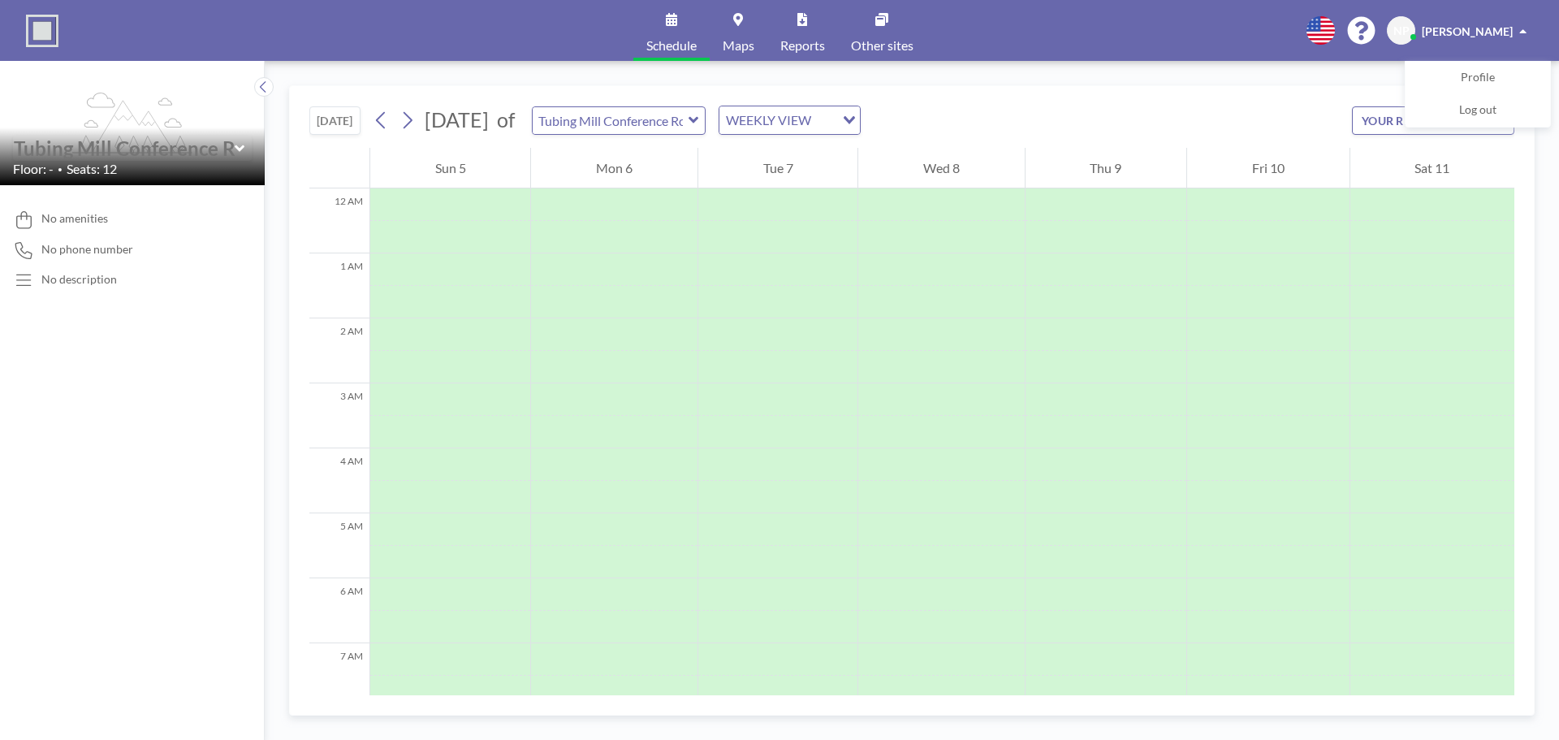
click at [101, 158] on input "text" at bounding box center [124, 148] width 221 height 24
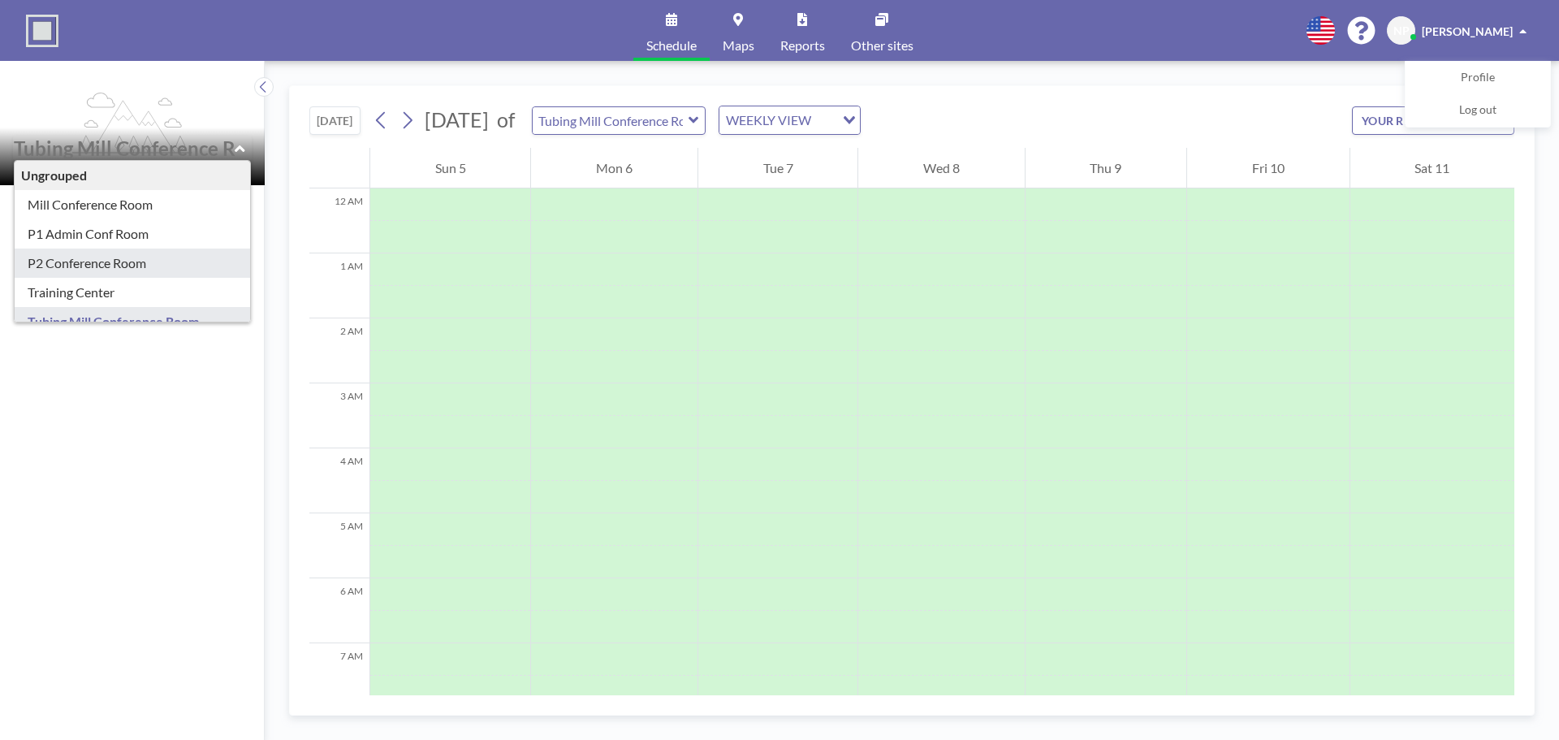
scroll to position [23, 0]
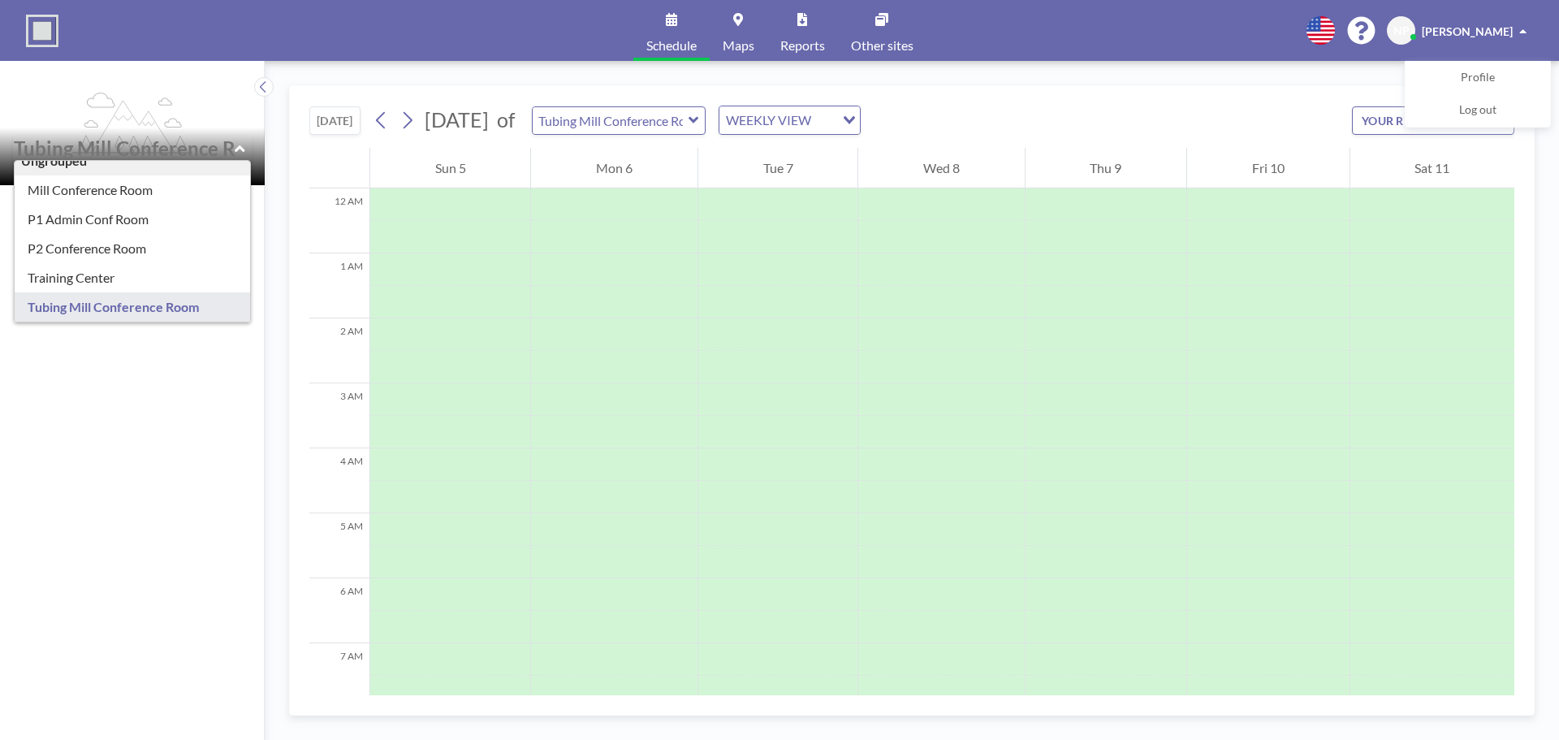
type input "Tubing Mill Conference Room"
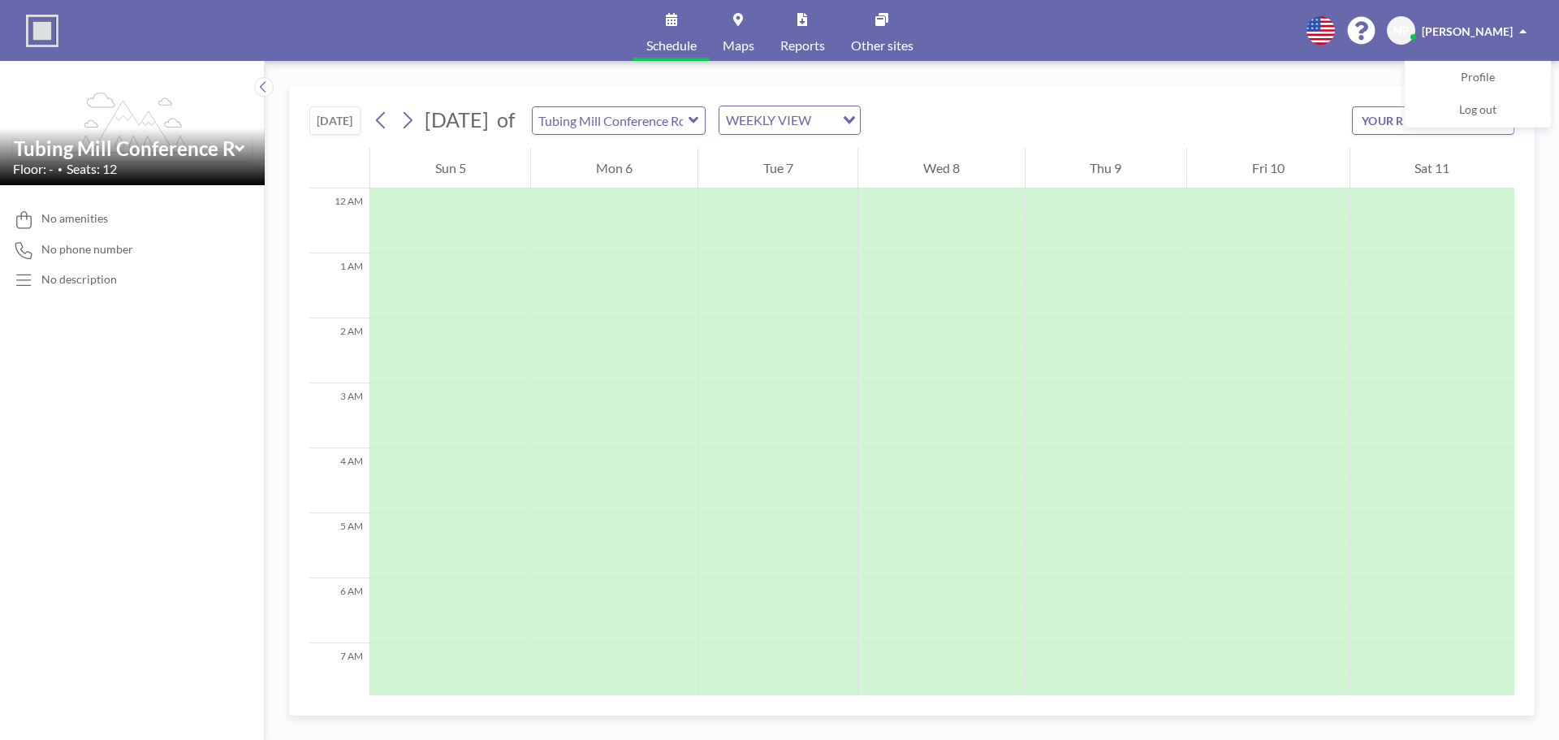
click at [668, 25] on icon at bounding box center [671, 19] width 11 height 13
click at [784, 170] on div "Tue 7" at bounding box center [777, 168] width 159 height 41
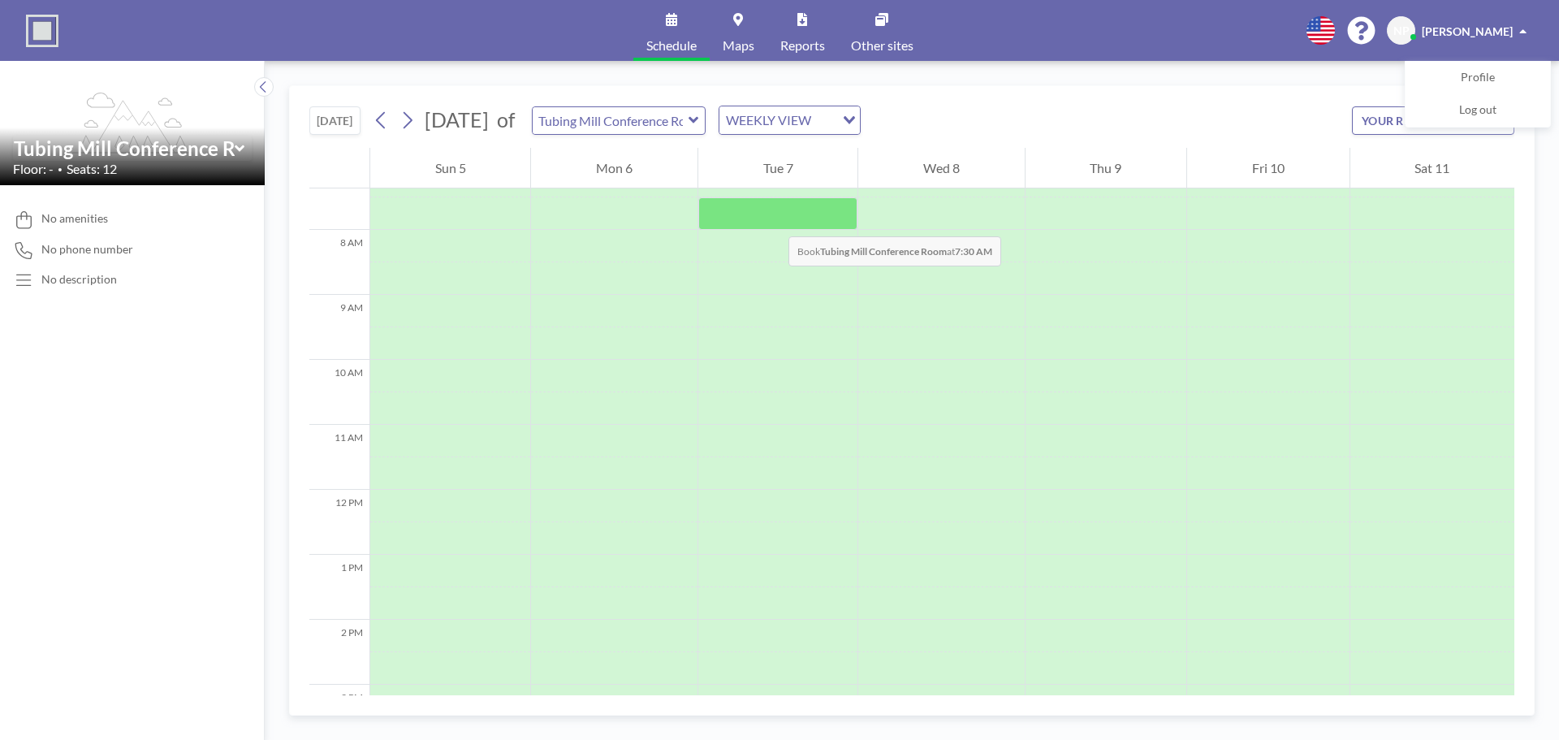
scroll to position [487, 0]
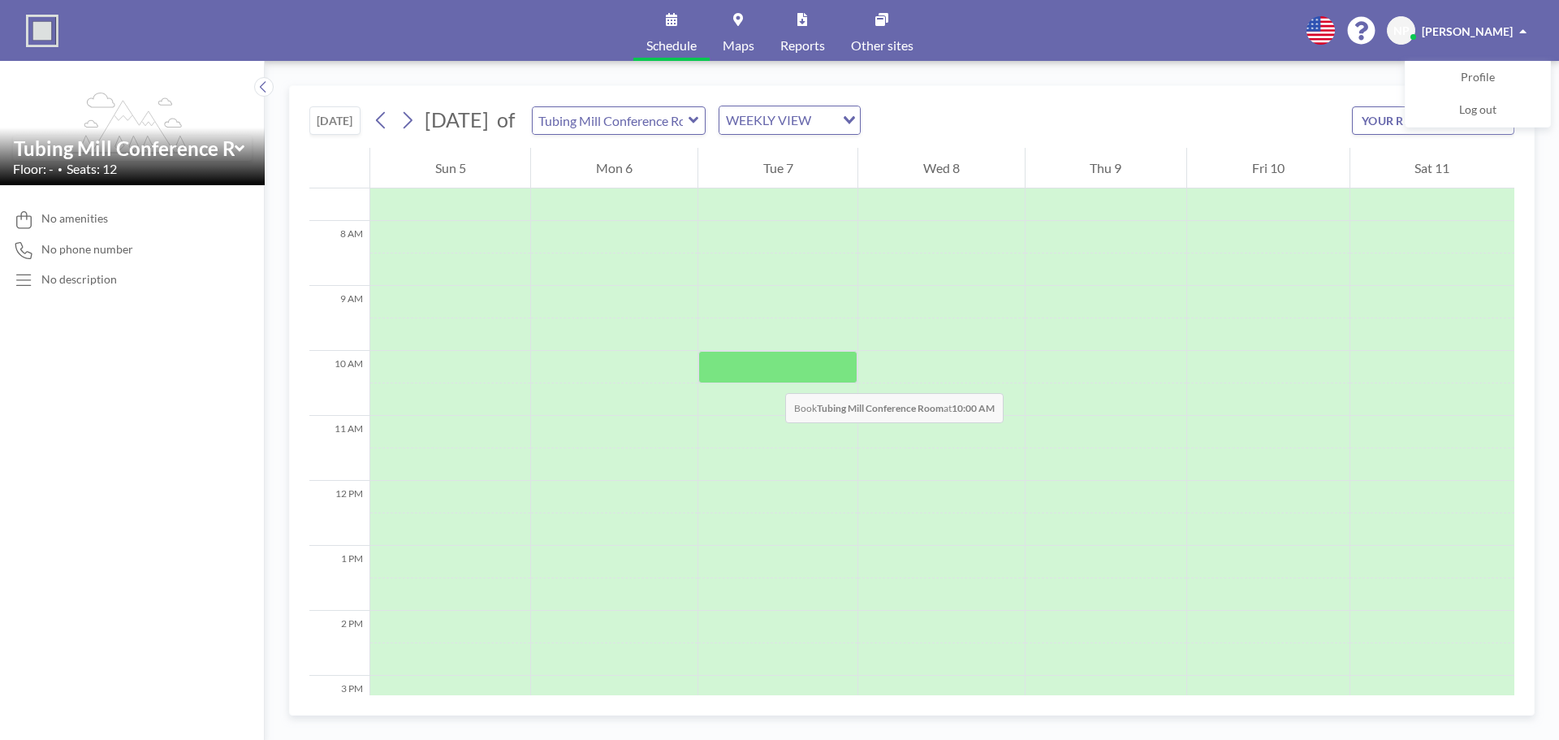
click at [769, 377] on div at bounding box center [777, 367] width 159 height 32
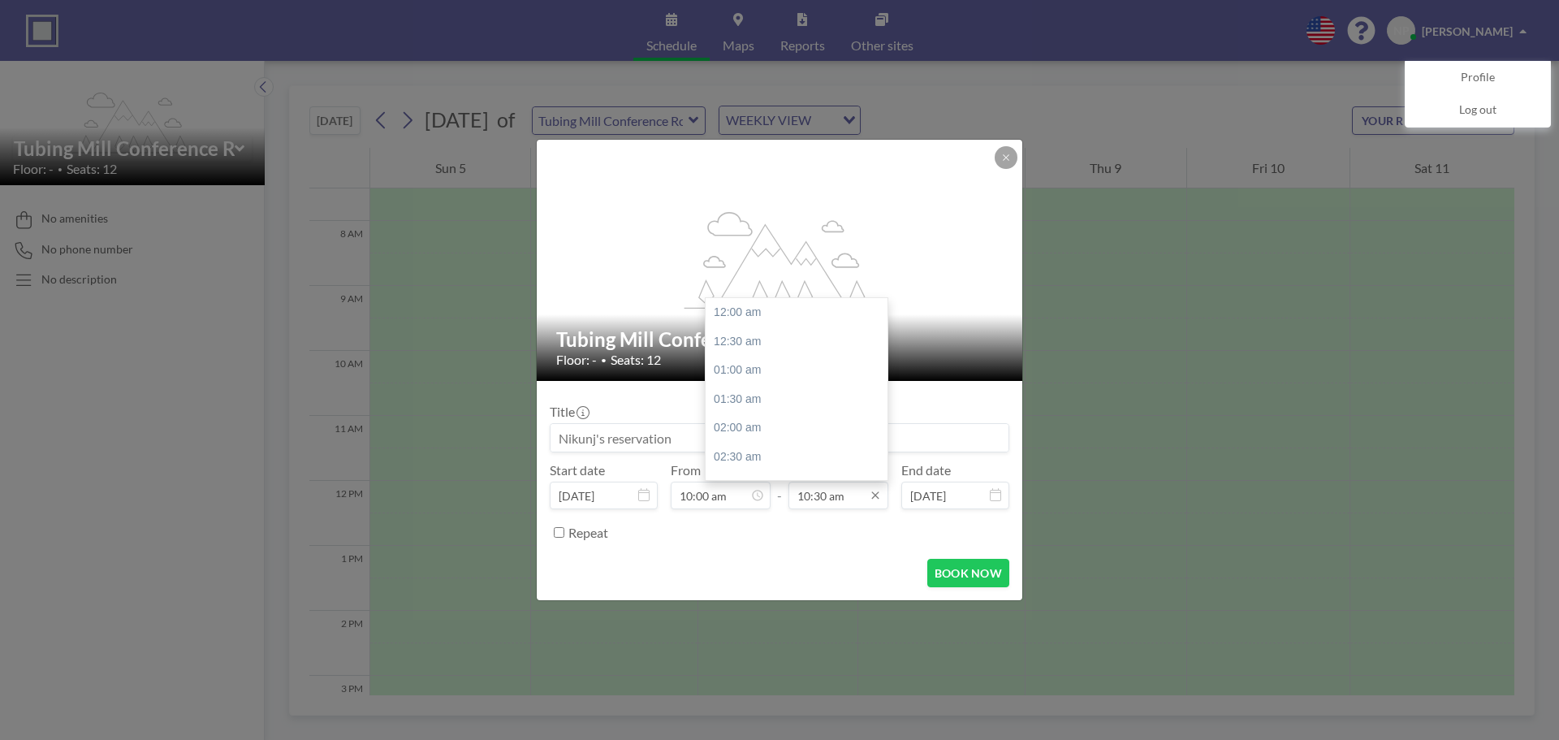
scroll to position [606, 0]
click at [735, 344] on div "11:00 am" at bounding box center [801, 341] width 190 height 29
type input "11:00 am"
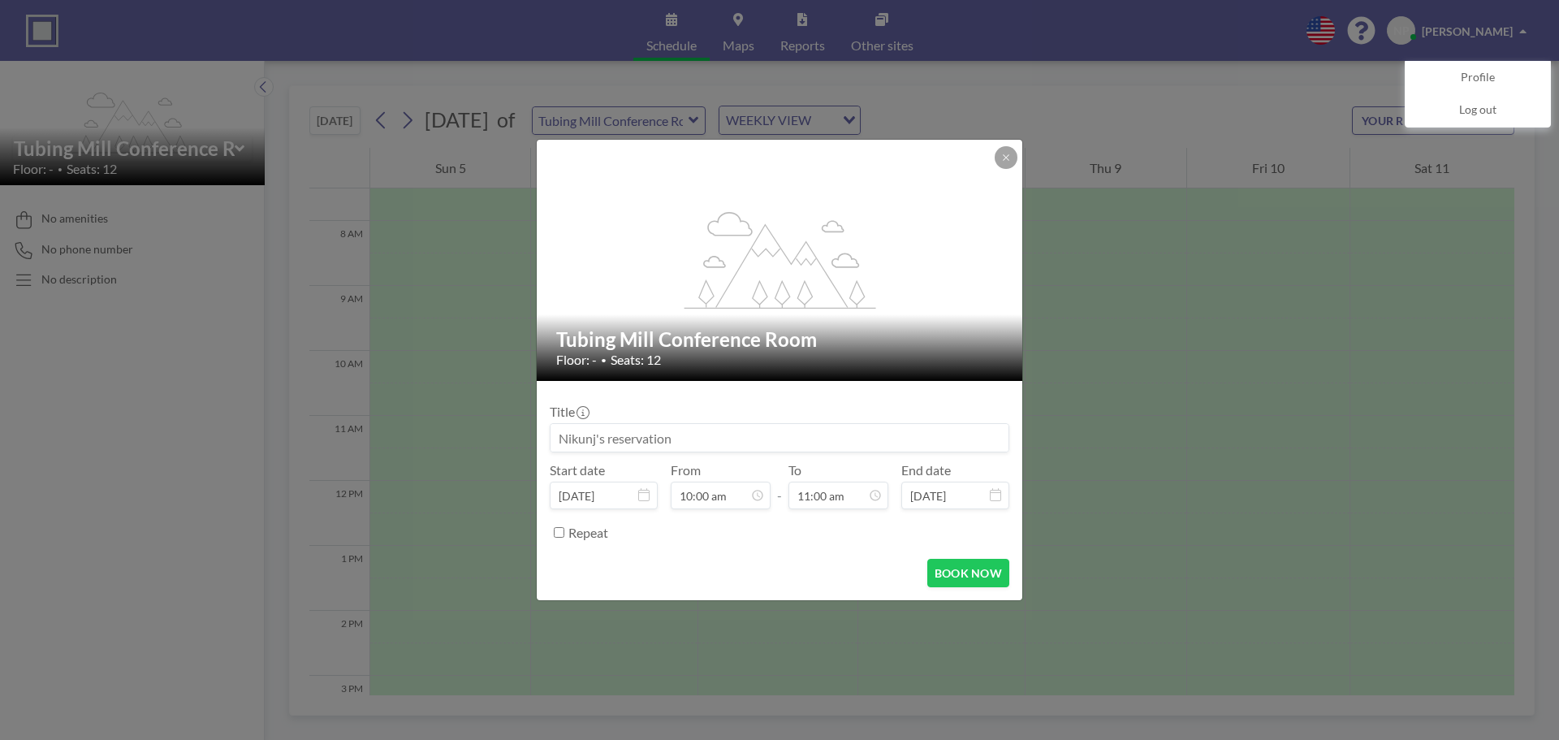
scroll to position [0, 0]
drag, startPoint x: 671, startPoint y: 438, endPoint x: 520, endPoint y: 429, distance: 152.1
click at [520, 429] on div "flex-grow: 1.2; Tubing Mill Conference Room Floor: - • Seats: 12 Title Start da…" at bounding box center [779, 370] width 1559 height 740
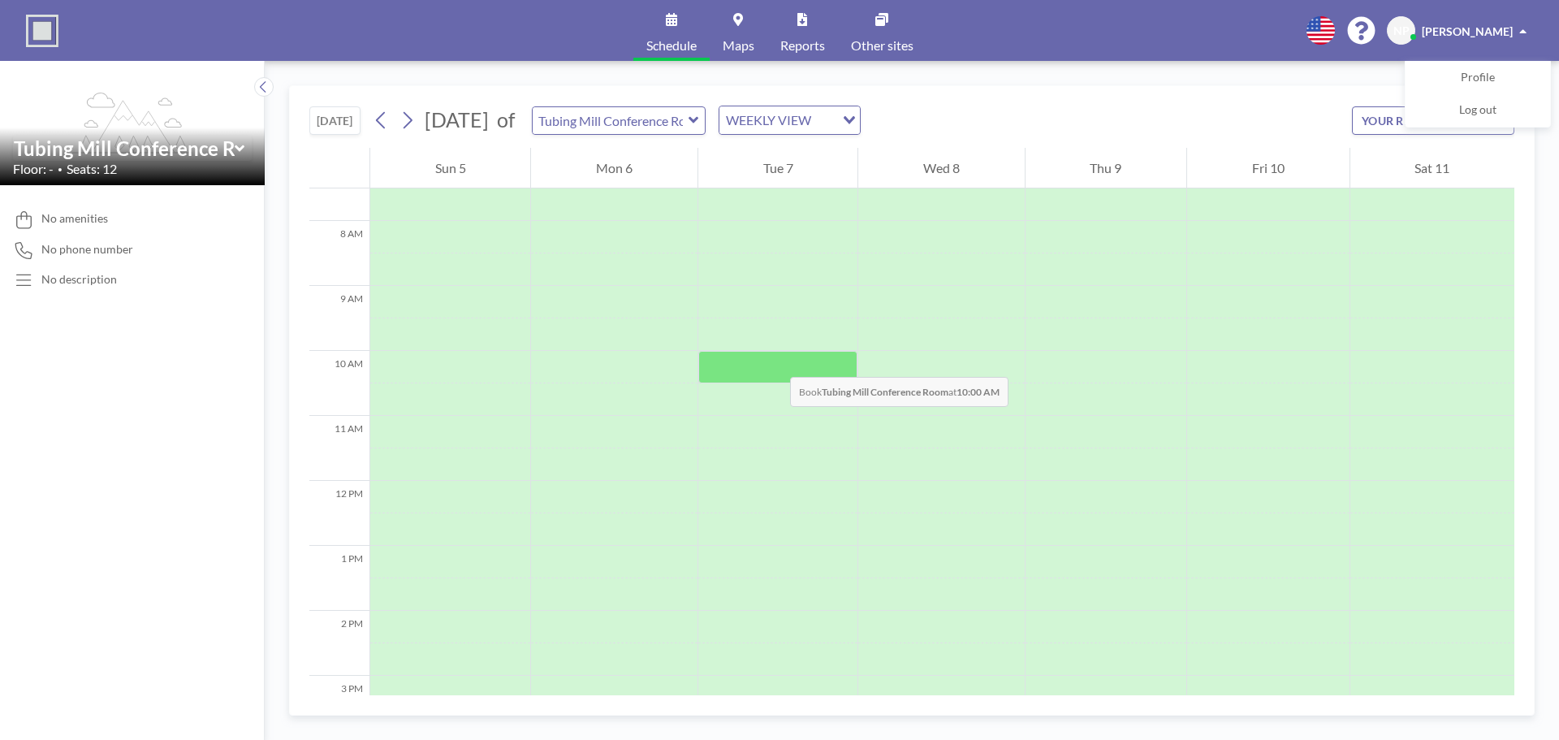
click at [774, 360] on div at bounding box center [777, 367] width 159 height 32
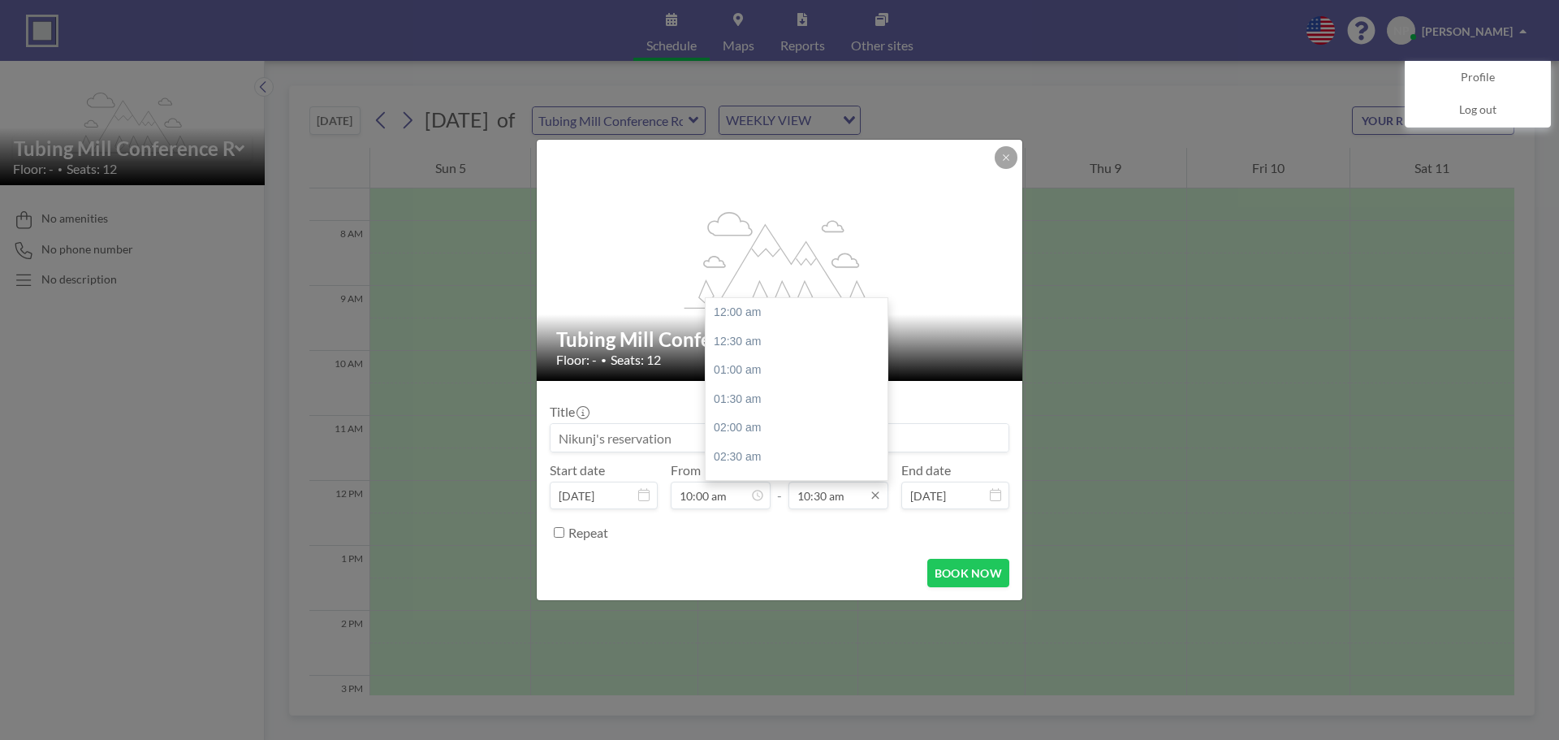
scroll to position [606, 0]
click at [719, 334] on div "11:00 am" at bounding box center [801, 341] width 190 height 29
type input "11:00 am"
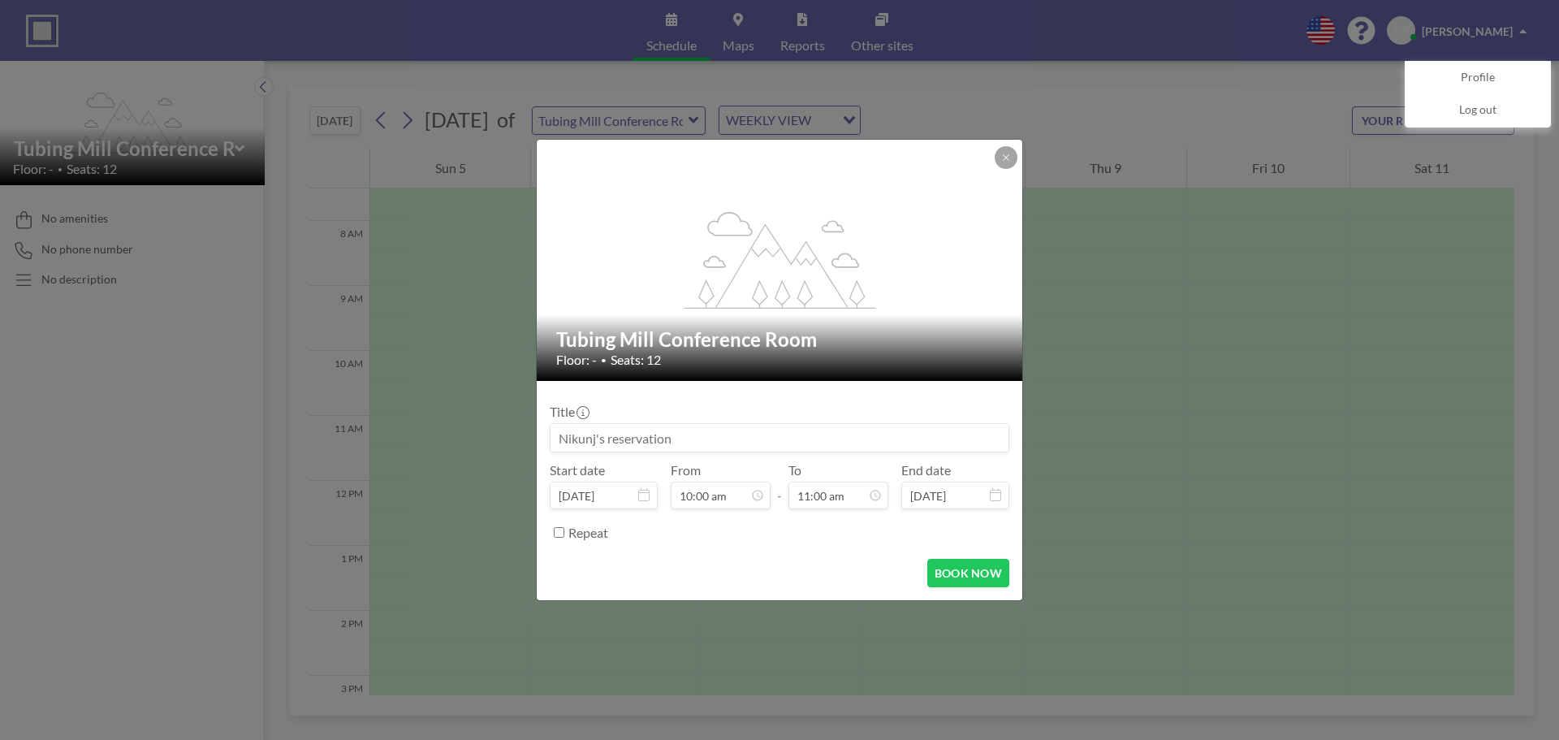
scroll to position [578, 0]
click at [591, 434] on input at bounding box center [779, 438] width 458 height 28
type input "Meeting with A&F"
click at [973, 576] on button "BOOK NOW" at bounding box center [968, 573] width 82 height 28
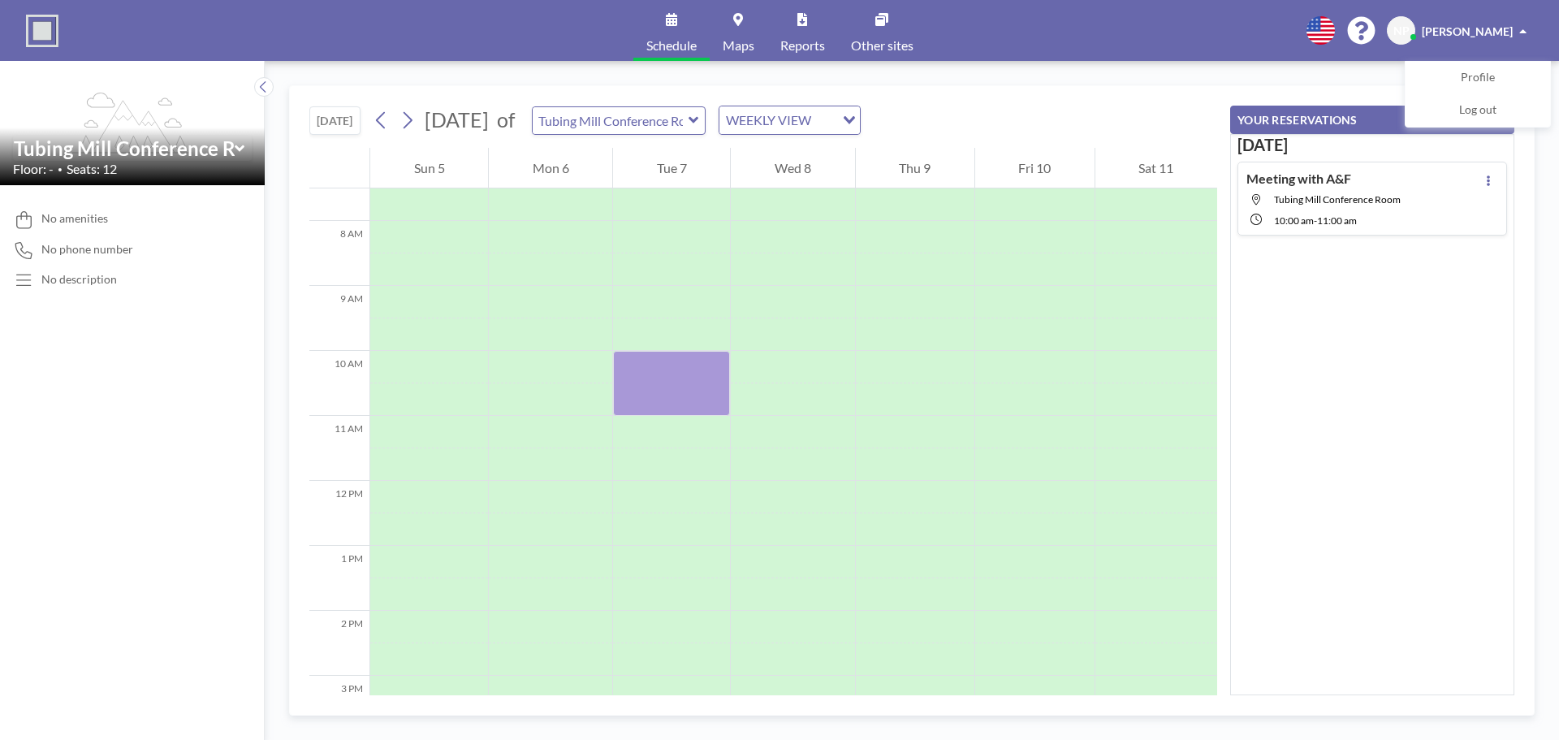
click at [1449, 322] on div "[DATE] Meeting with A&F Tubing Mill Conference Room 10:00 AM - 11:00 AM" at bounding box center [1372, 414] width 284 height 561
